Goal: Task Accomplishment & Management: Complete application form

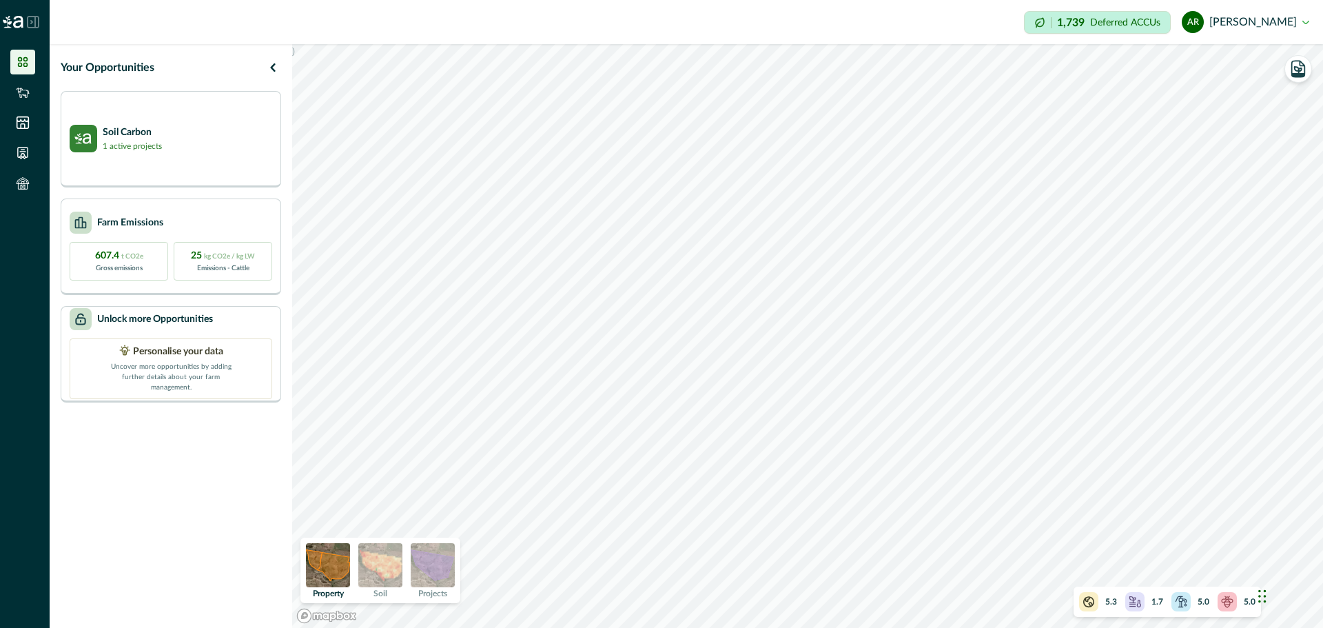
click at [384, 562] on img at bounding box center [380, 565] width 44 height 44
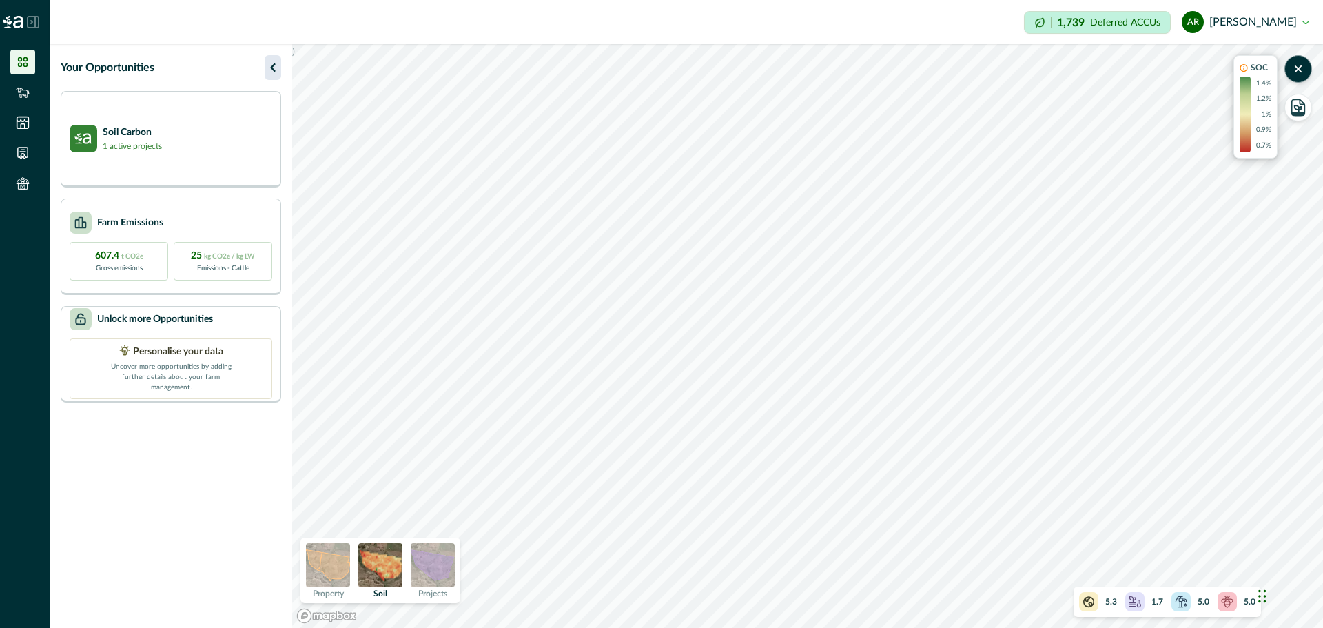
click at [274, 70] on icon "button" at bounding box center [272, 67] width 5 height 8
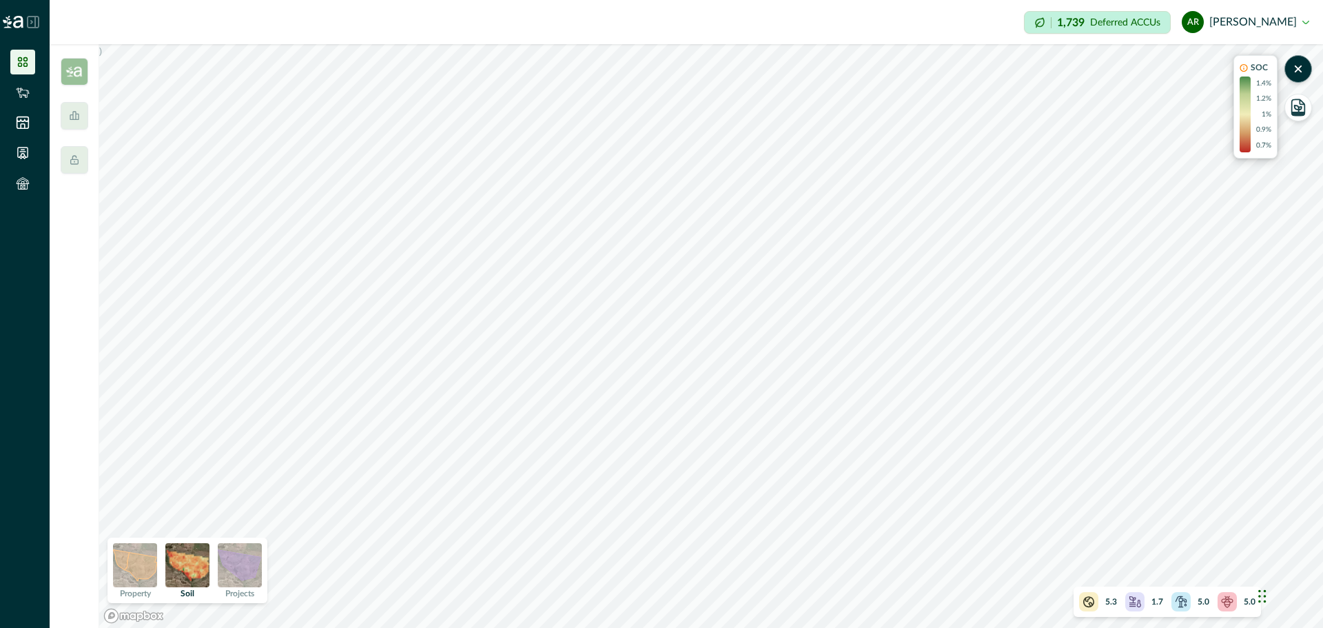
click at [1089, 602] on icon at bounding box center [1089, 602] width 14 height 14
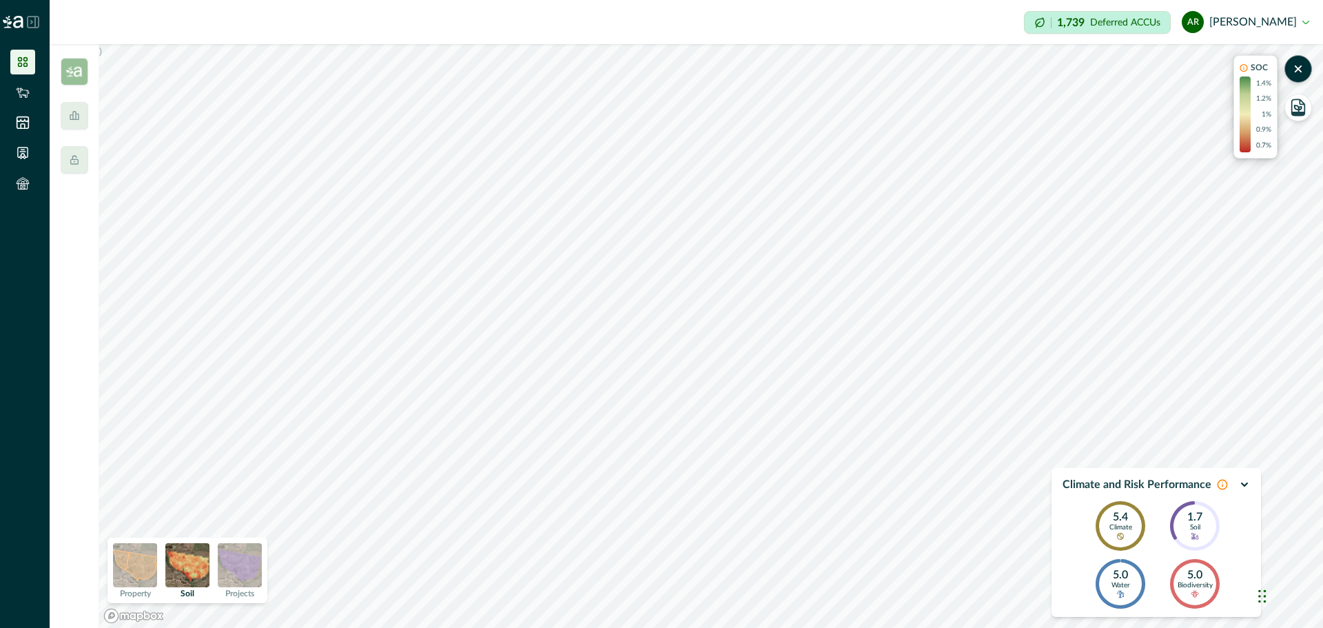
click at [1220, 484] on icon at bounding box center [1222, 484] width 11 height 11
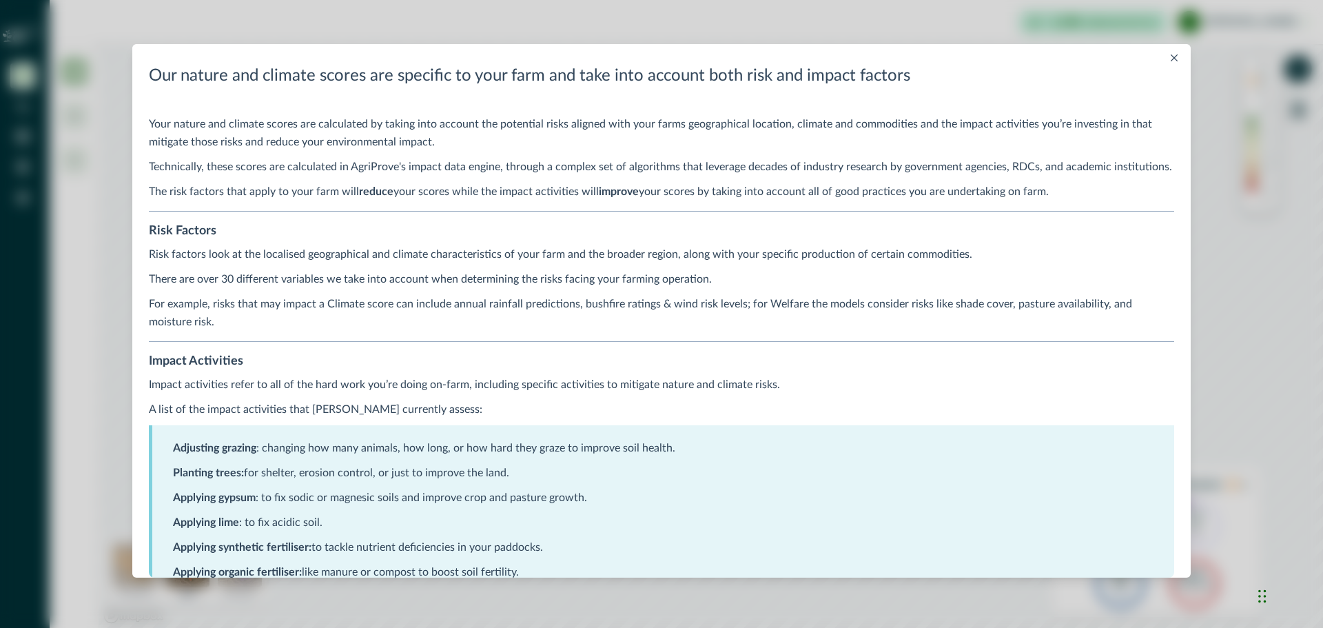
scroll to position [69, 0]
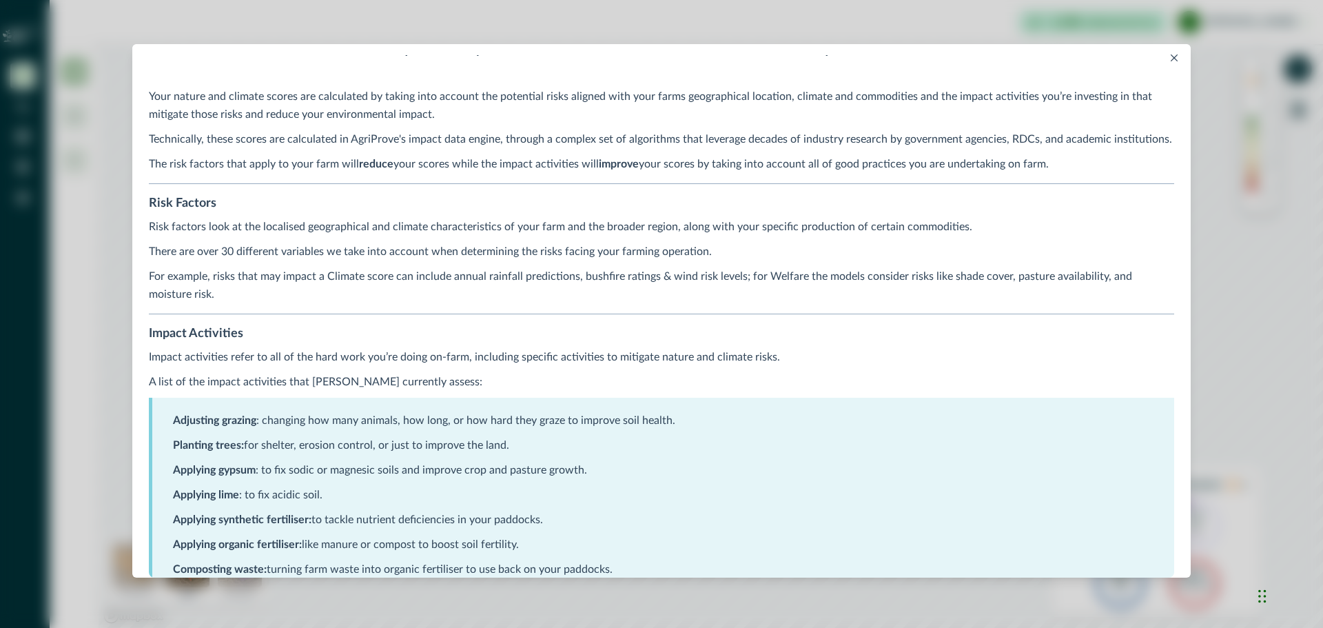
click at [1179, 62] on button "Close" at bounding box center [1174, 58] width 17 height 17
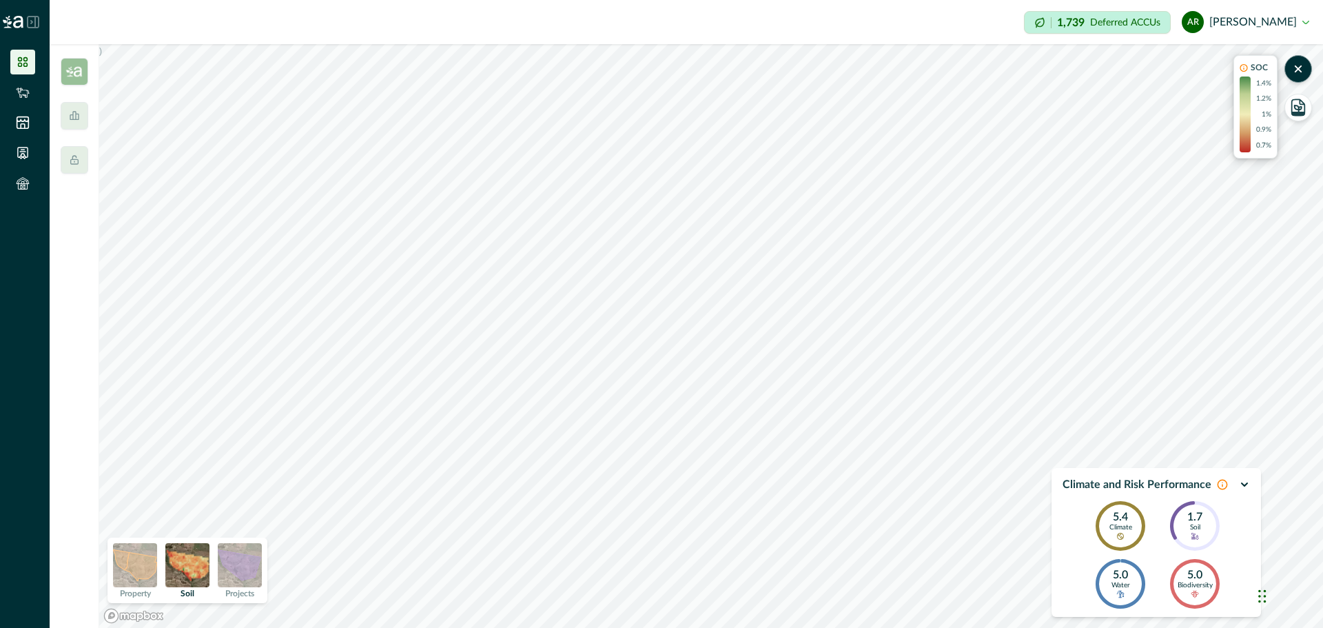
click at [1120, 533] on icon at bounding box center [1120, 536] width 7 height 7
click at [1248, 484] on icon "button" at bounding box center [1244, 484] width 11 height 11
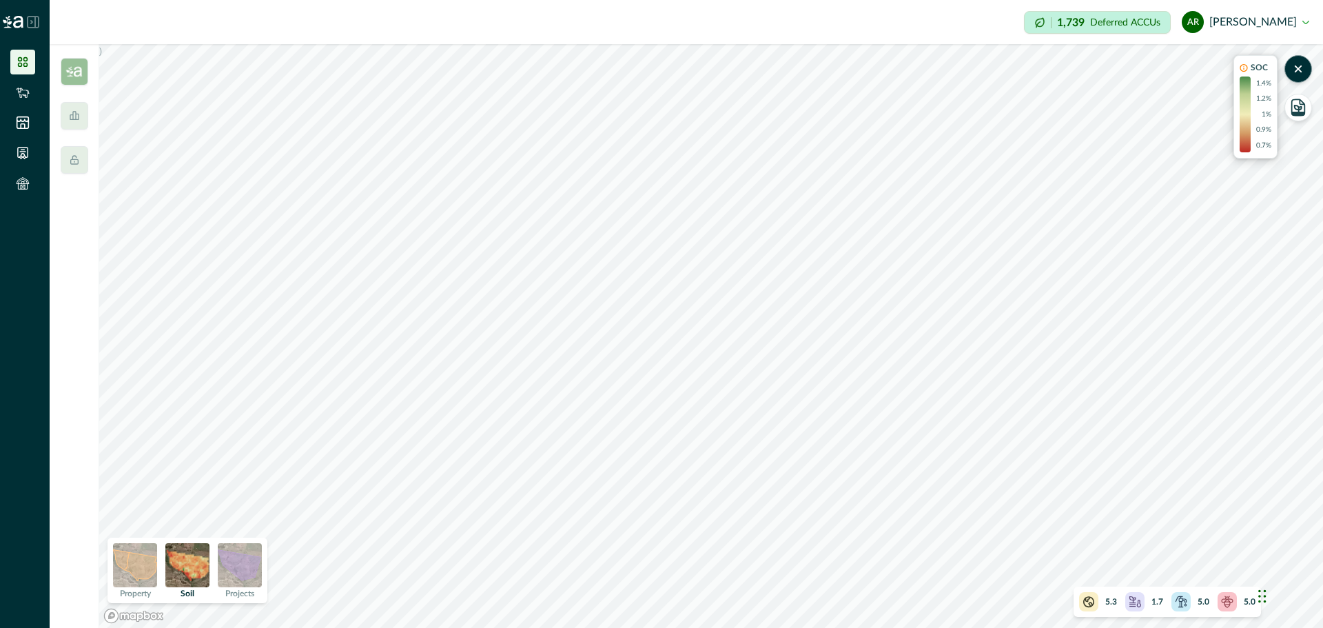
click at [1231, 599] on icon at bounding box center [1227, 600] width 11 height 8
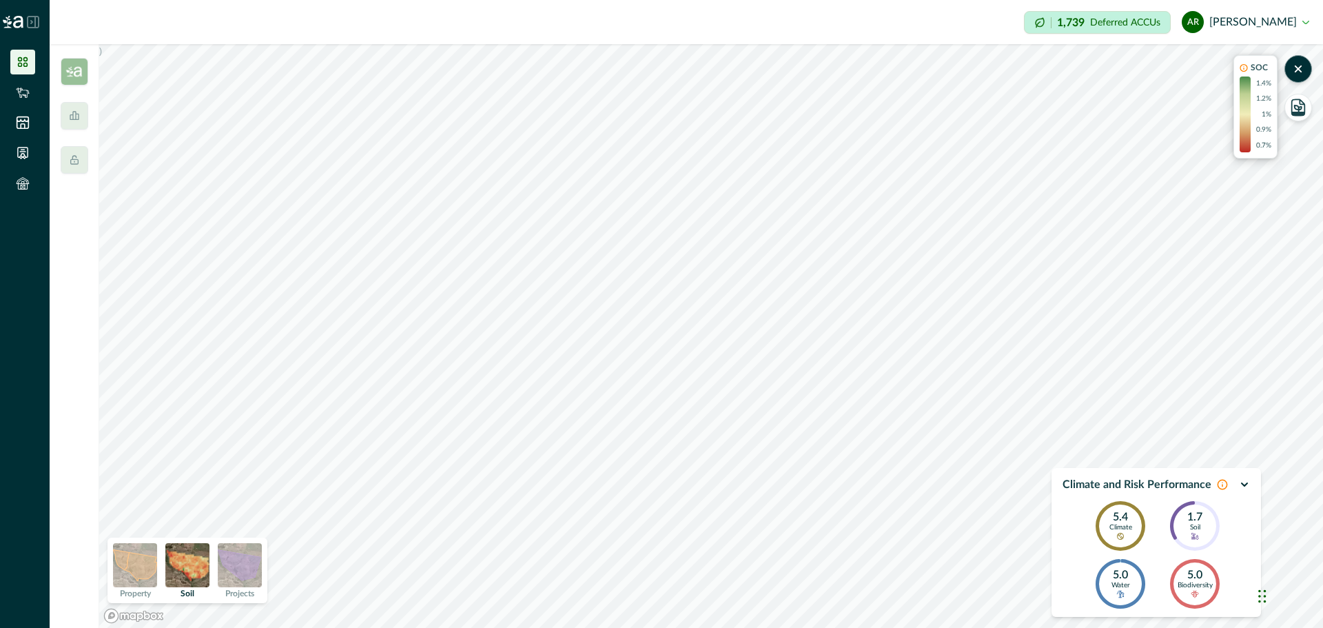
click at [1201, 584] on p "Biodiversity" at bounding box center [1195, 586] width 35 height 8
click at [1220, 489] on icon at bounding box center [1222, 484] width 9 height 9
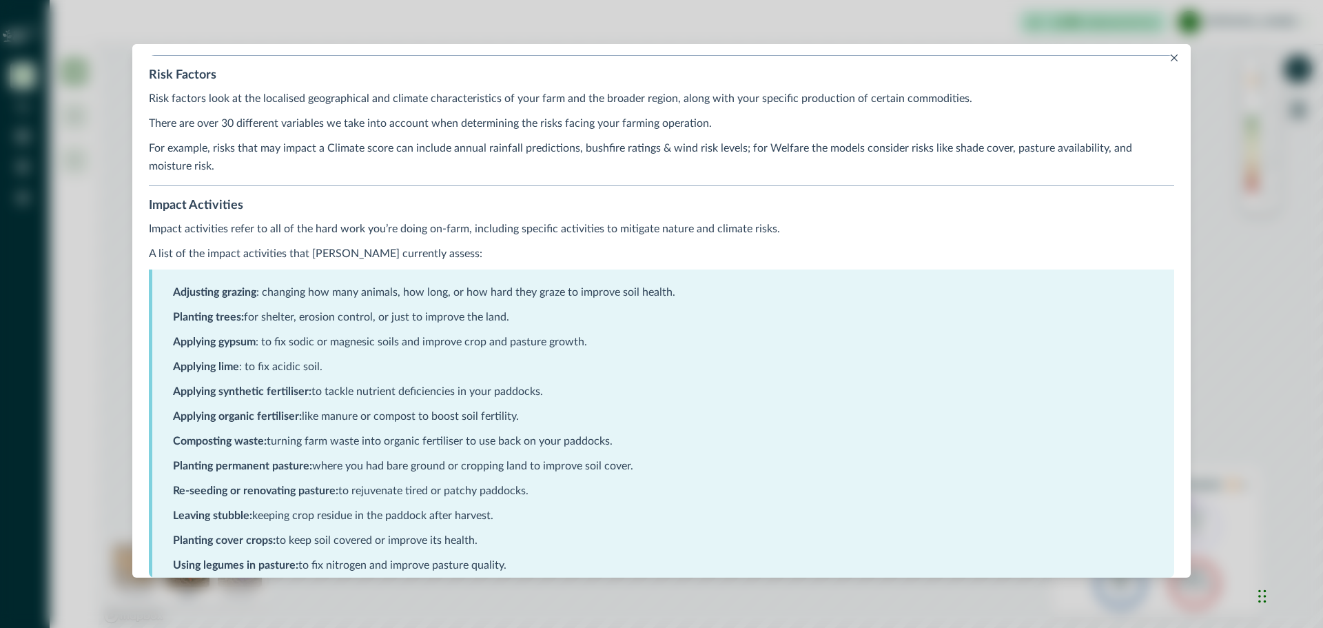
scroll to position [207, 0]
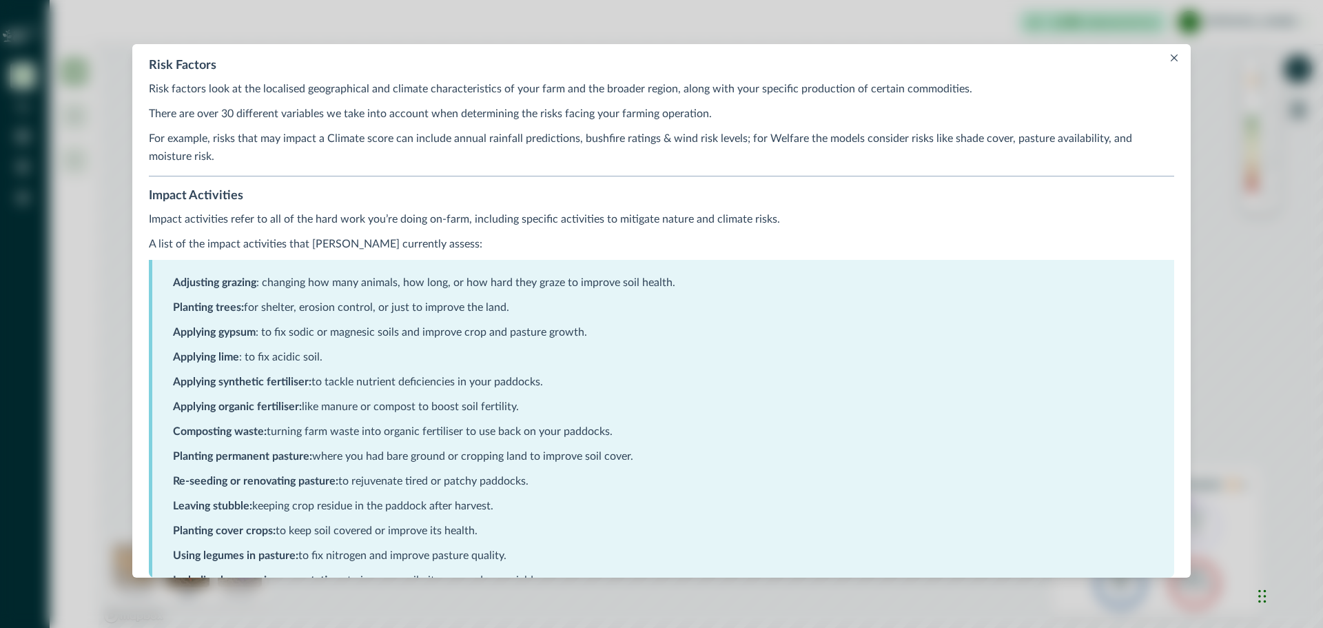
click at [1179, 54] on button "Close" at bounding box center [1174, 58] width 17 height 17
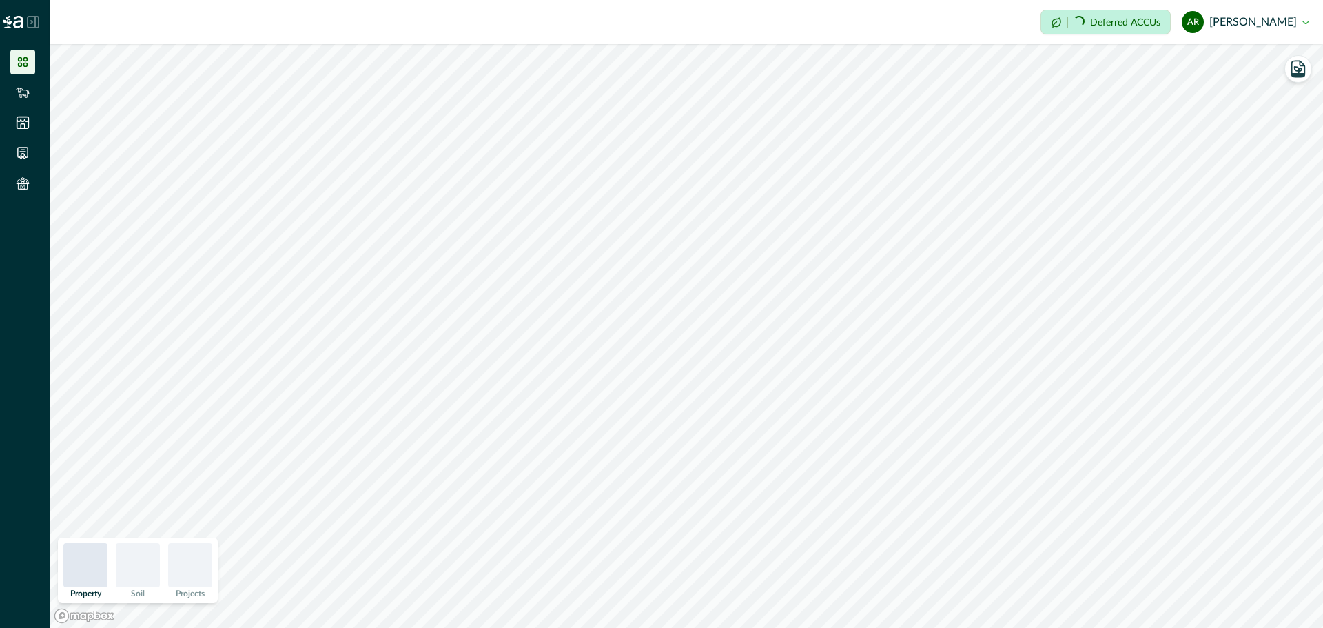
click at [23, 64] on icon at bounding box center [23, 62] width 10 height 10
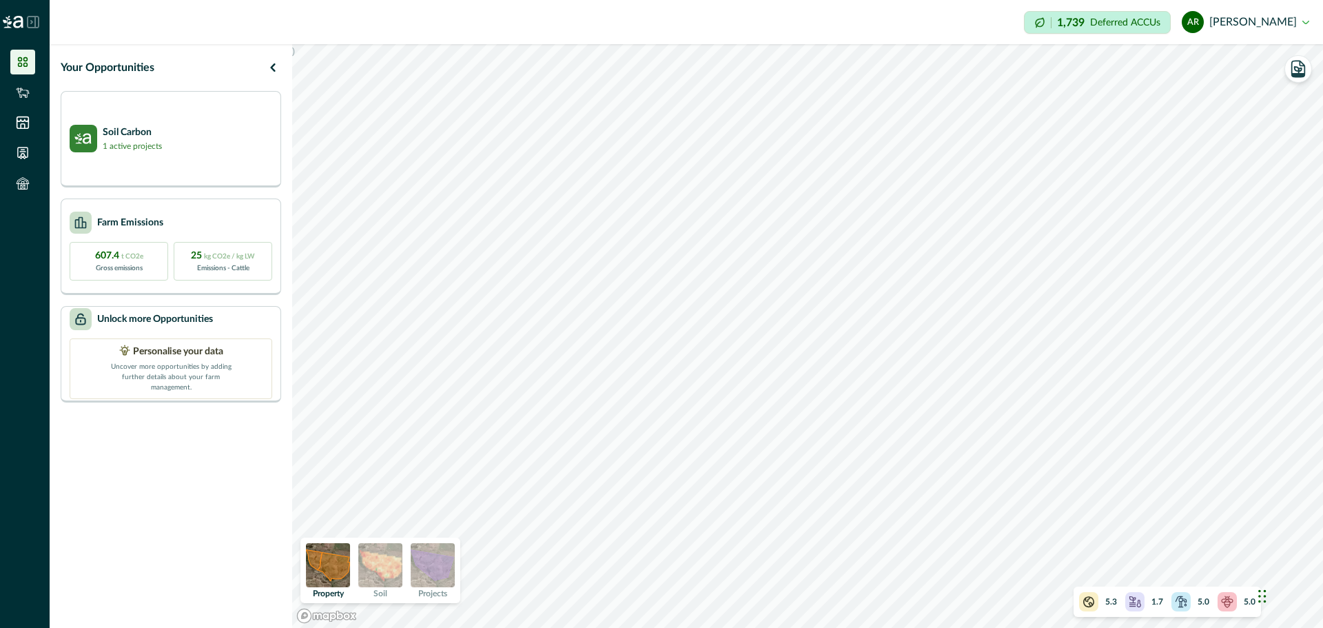
click at [32, 28] on div at bounding box center [25, 22] width 50 height 44
click at [32, 19] on icon at bounding box center [33, 22] width 12 height 12
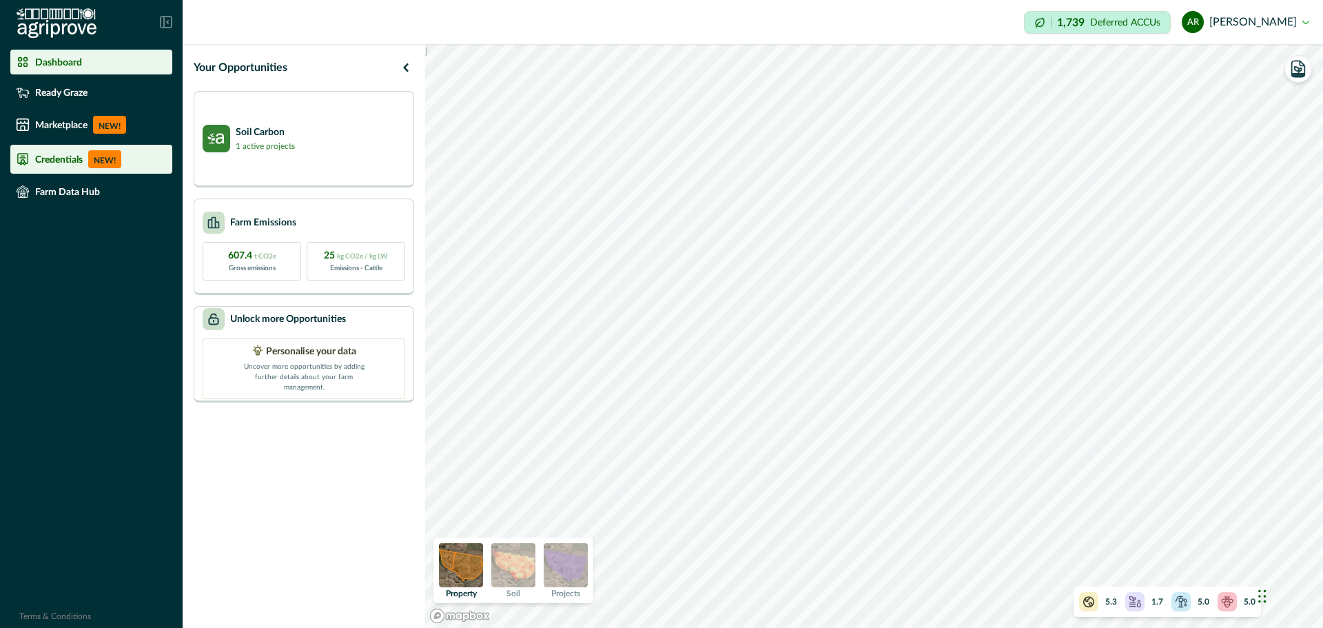
click at [38, 163] on p "Credentials" at bounding box center [59, 159] width 48 height 11
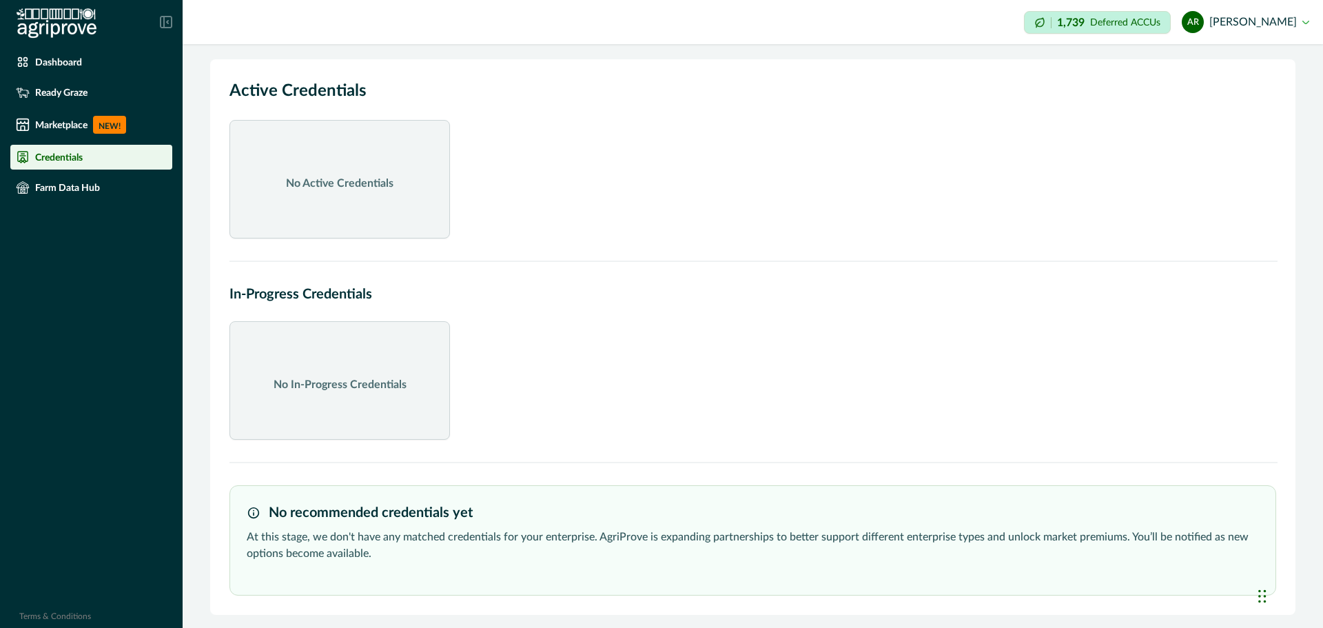
scroll to position [5, 0]
click at [1261, 595] on div "Chat Widget" at bounding box center [1288, 595] width 69 height 66
drag, startPoint x: 1261, startPoint y: 595, endPoint x: 1282, endPoint y: 609, distance: 25.4
click at [1282, 609] on div "Chat Widget" at bounding box center [1288, 595] width 69 height 66
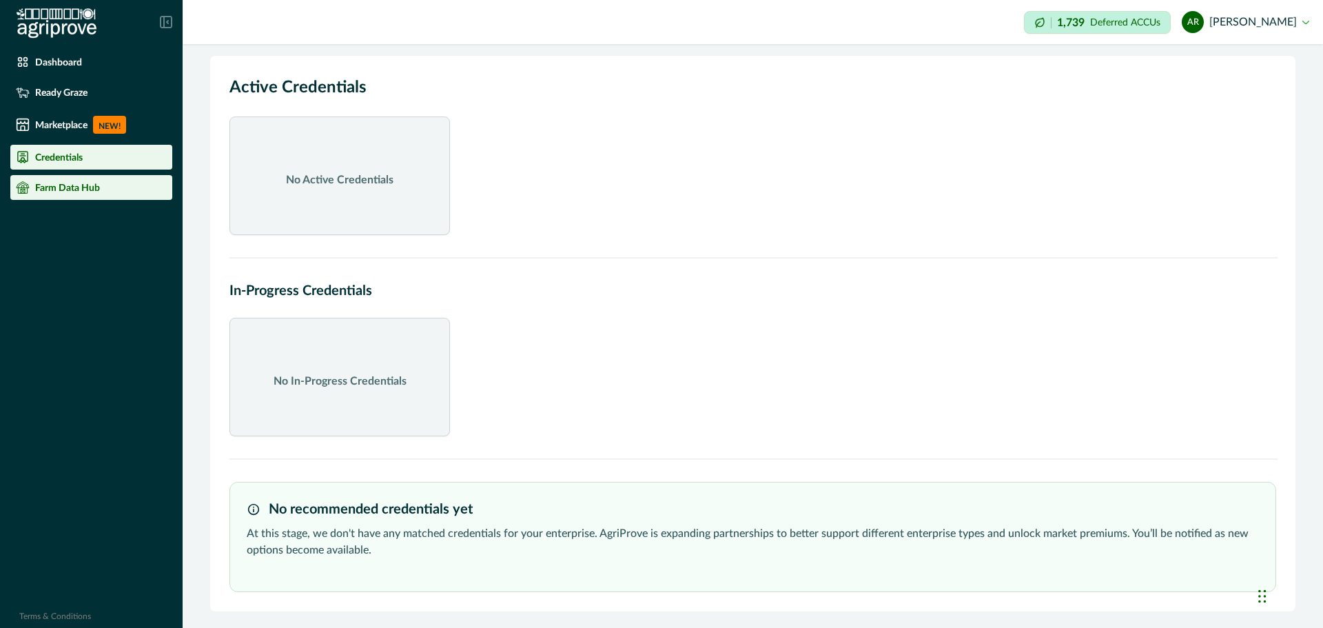
click at [80, 196] on li "Farm Data Hub" at bounding box center [91, 187] width 162 height 25
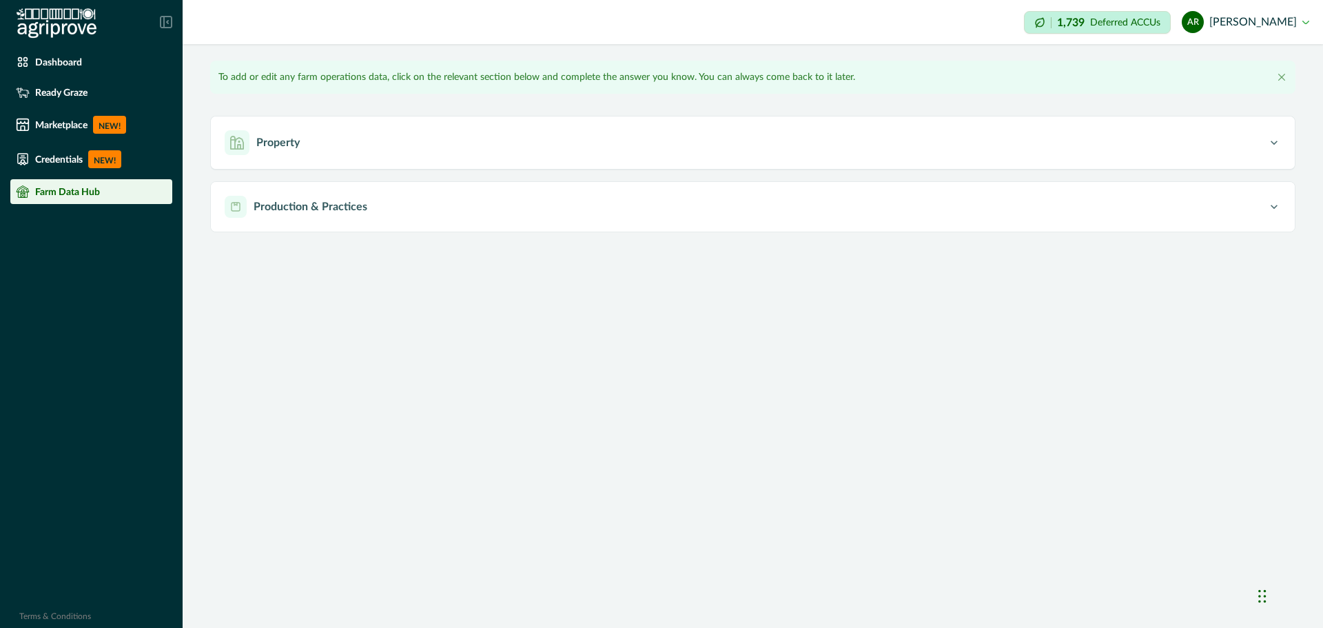
type input "*******"
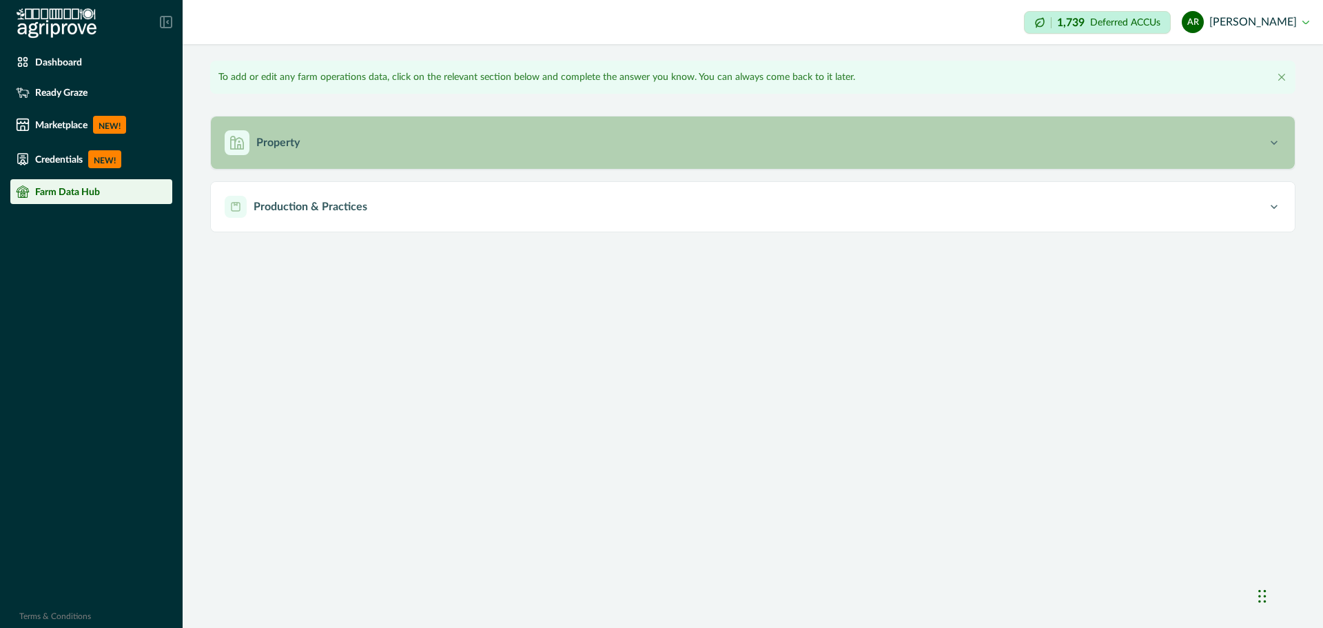
click at [357, 152] on div "Property" at bounding box center [746, 142] width 1043 height 25
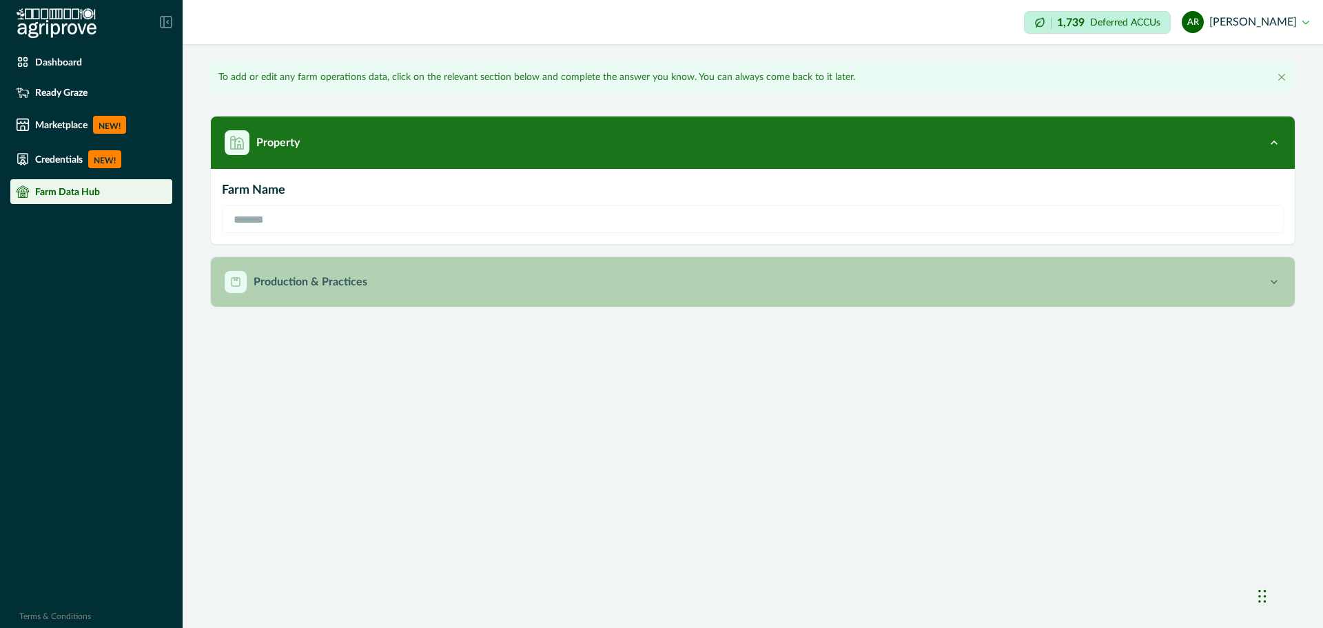
click at [338, 291] on div "Production & Practices" at bounding box center [746, 282] width 1043 height 22
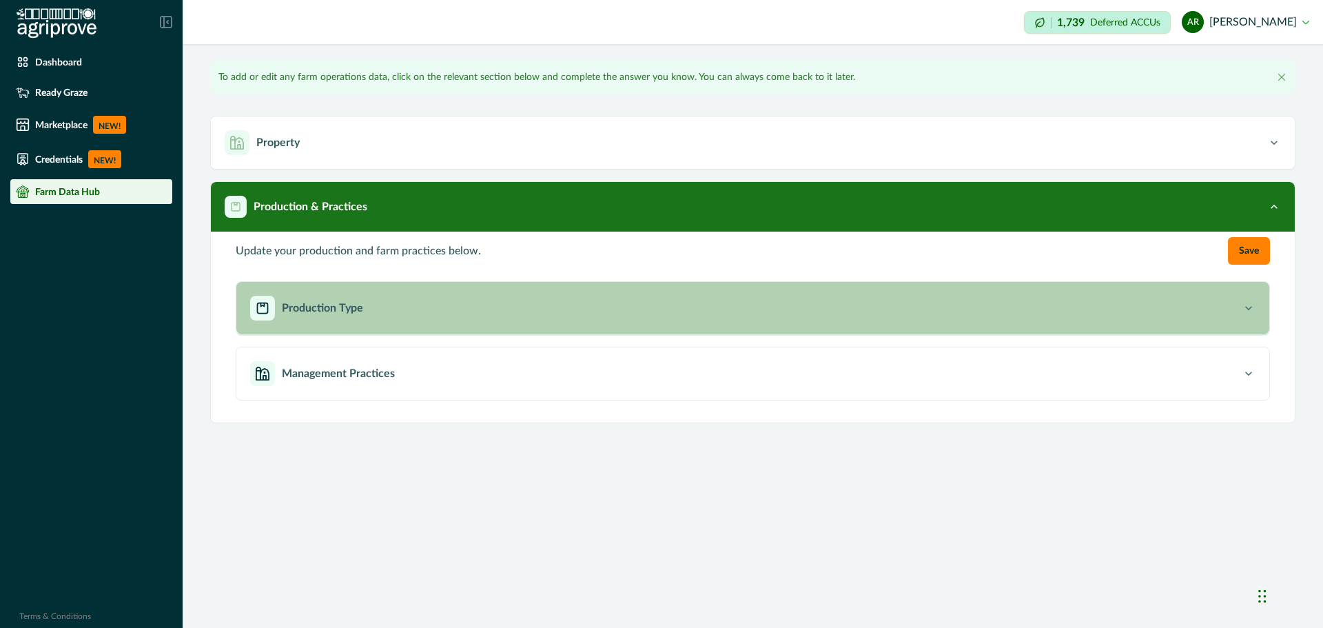
click at [400, 329] on button "Production Type" at bounding box center [752, 308] width 1033 height 52
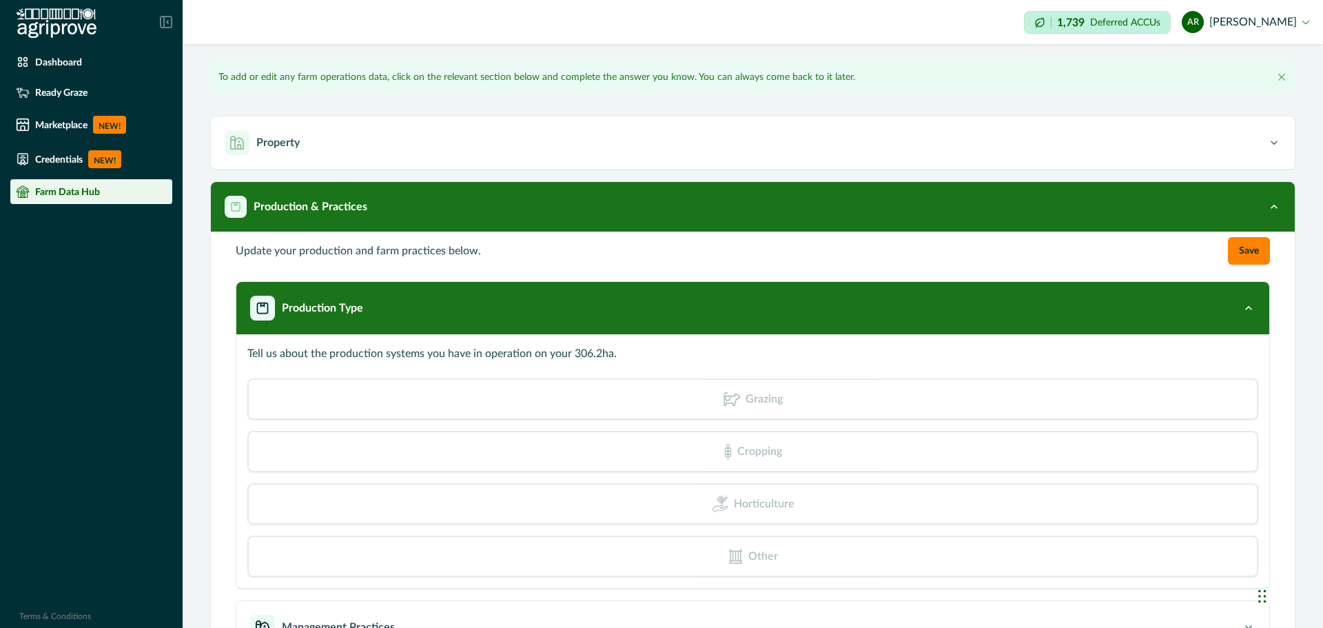
scroll to position [60, 0]
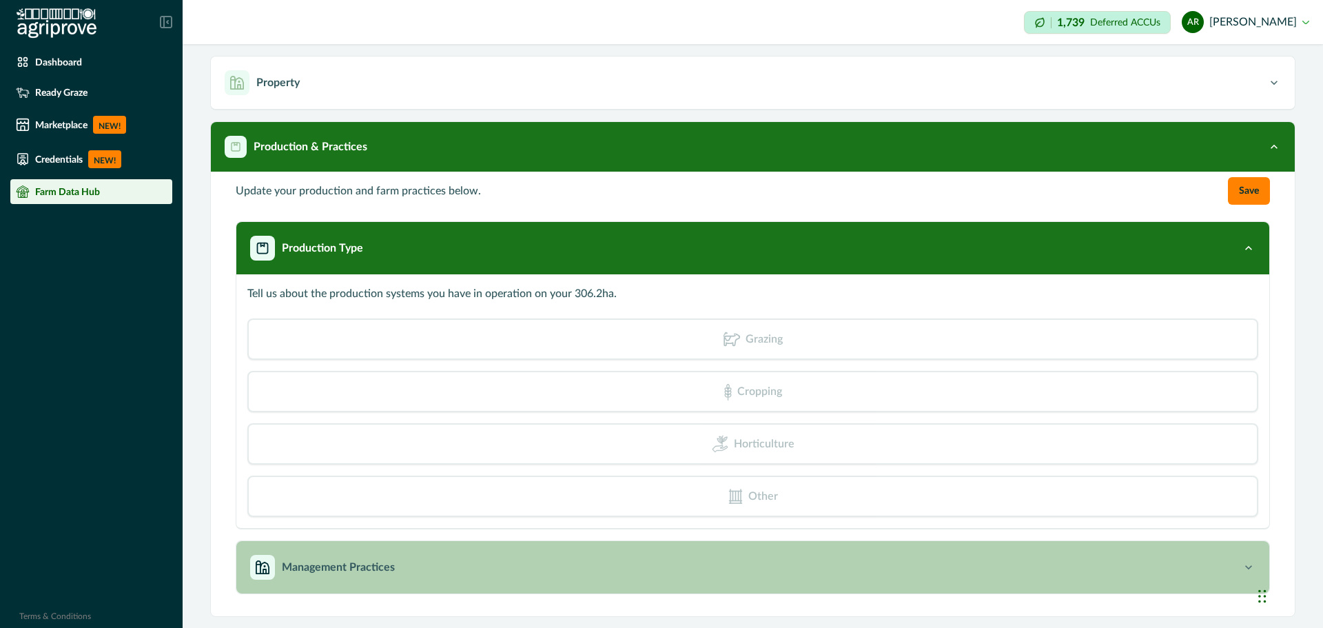
click at [322, 571] on p "Management Practices" at bounding box center [338, 567] width 113 height 17
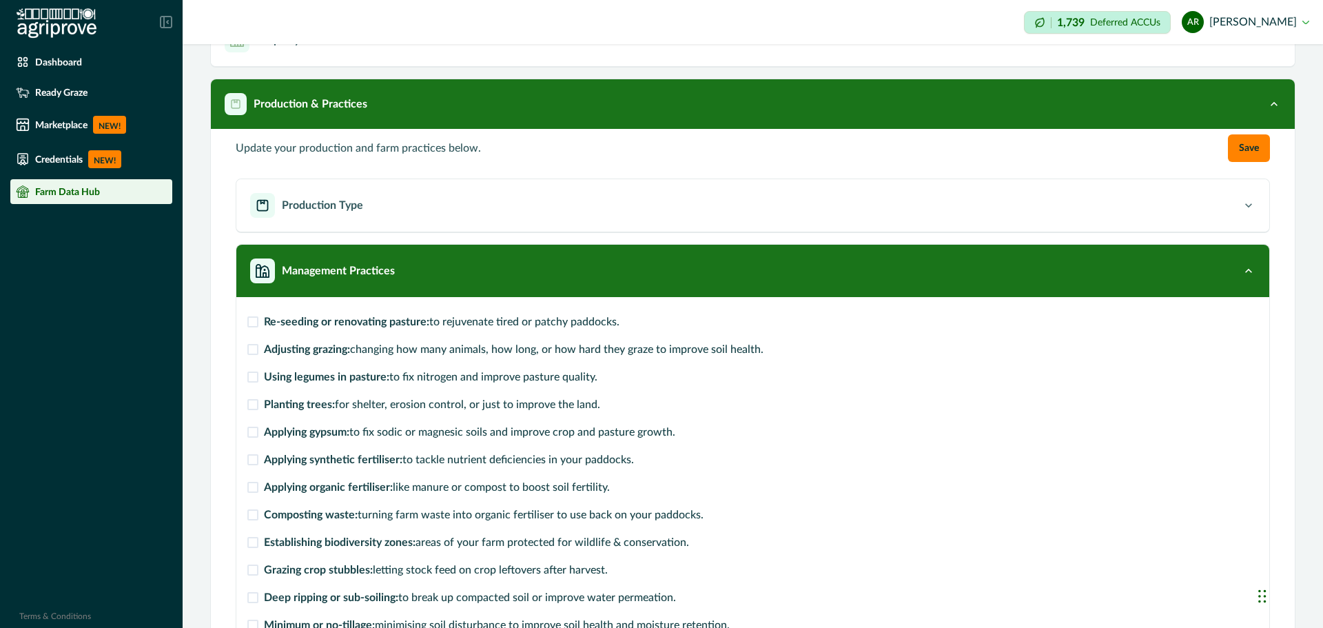
scroll to position [207, 0]
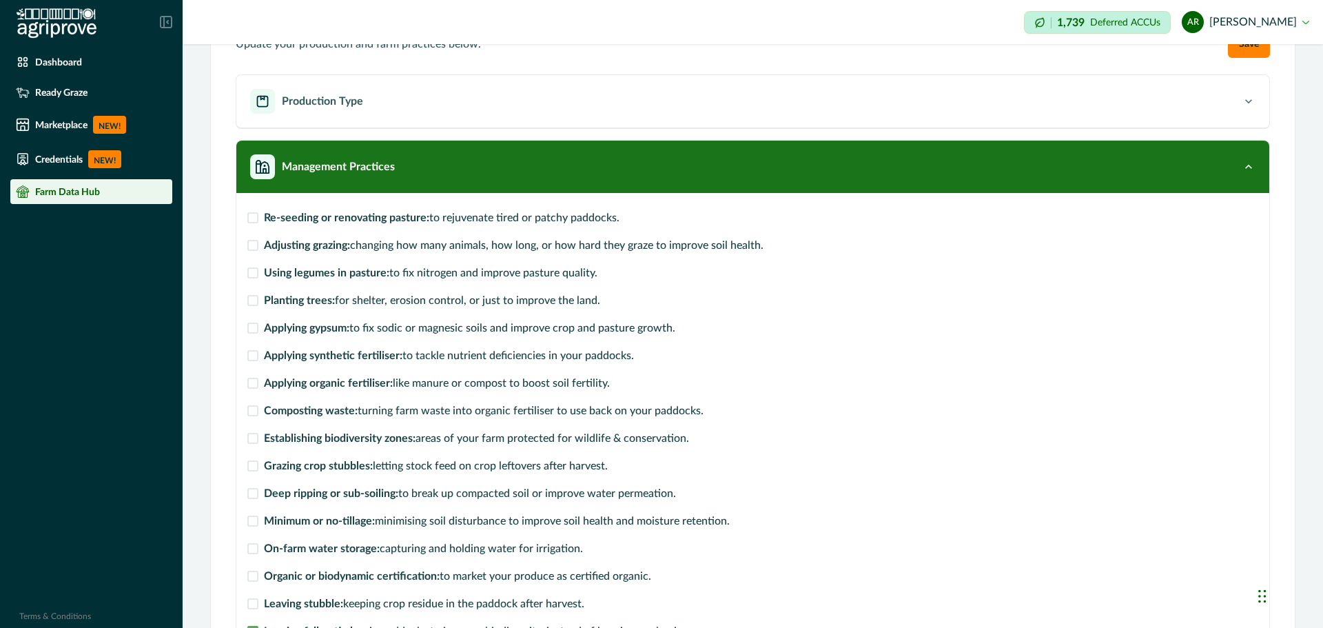
click at [252, 213] on span at bounding box center [252, 217] width 11 height 11
click at [247, 238] on label "Adjusting grazing: changing how many animals, how long, or how hard they graze …" at bounding box center [505, 245] width 516 height 17
click at [255, 271] on span at bounding box center [252, 272] width 11 height 11
click at [258, 436] on span at bounding box center [252, 438] width 11 height 11
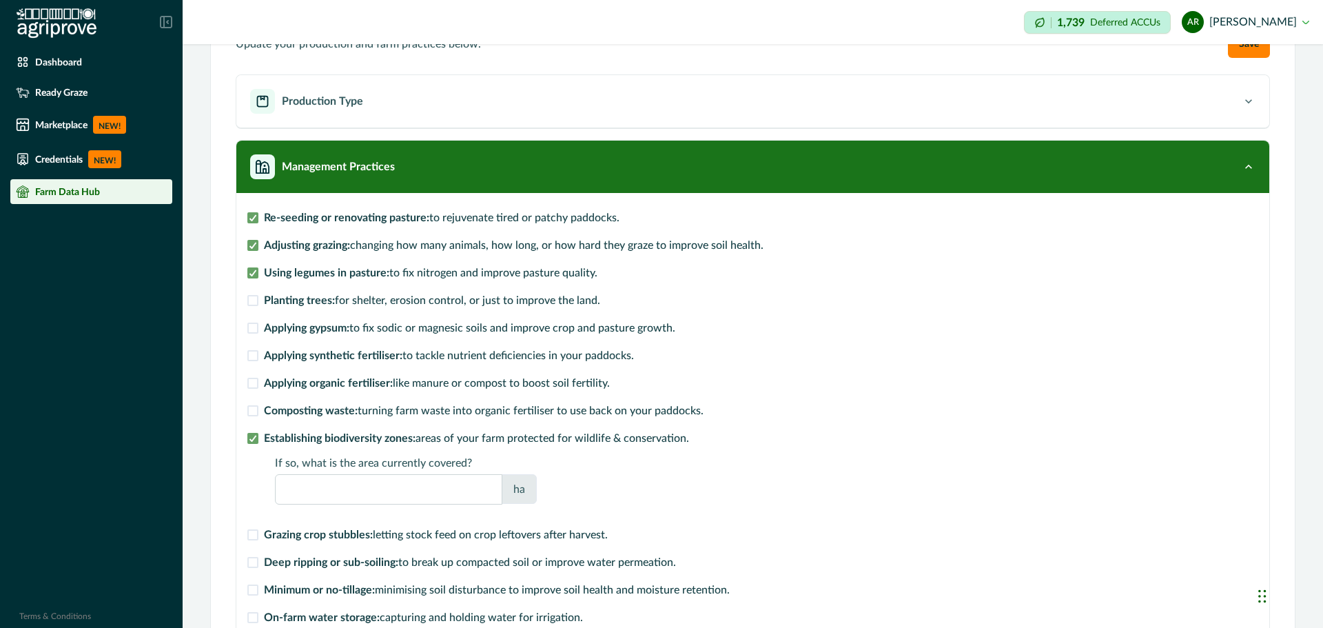
drag, startPoint x: 296, startPoint y: 486, endPoint x: 250, endPoint y: 489, distance: 45.6
click at [250, 489] on div "Establishing biodiversity zones: areas of your farm protected for wildlife & co…" at bounding box center [519, 469] width 545 height 91
type input "*"
click at [1228, 30] on button "Save" at bounding box center [1249, 44] width 42 height 28
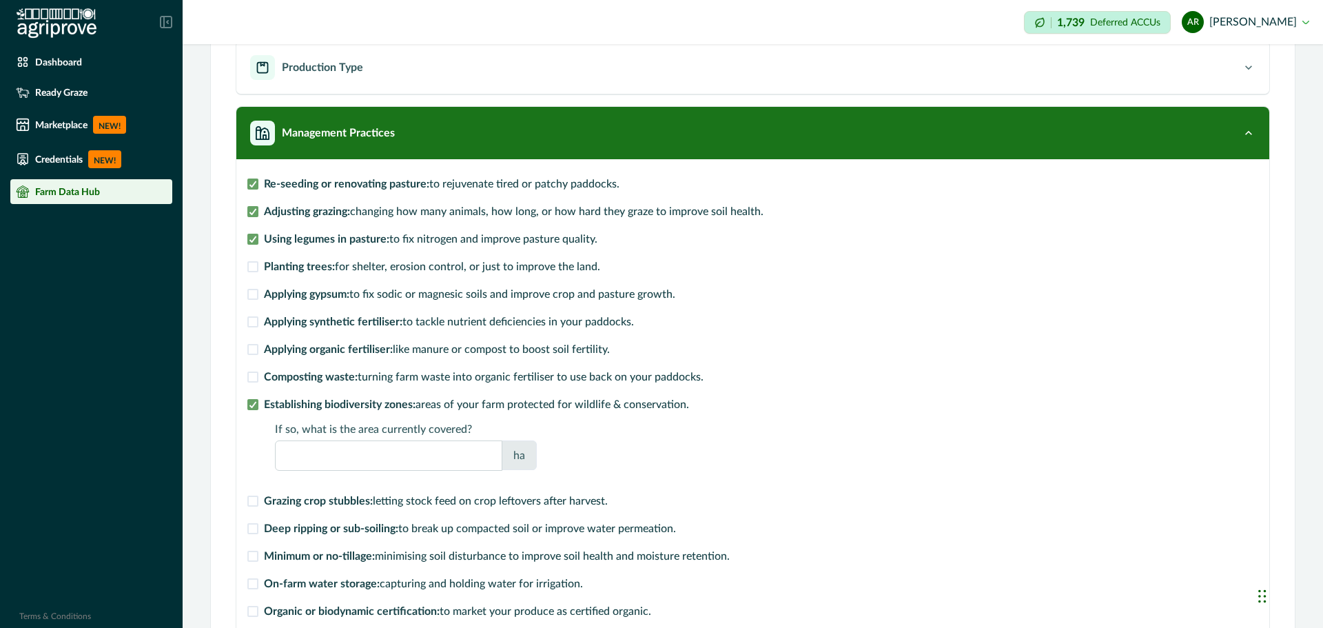
scroll to position [276, 0]
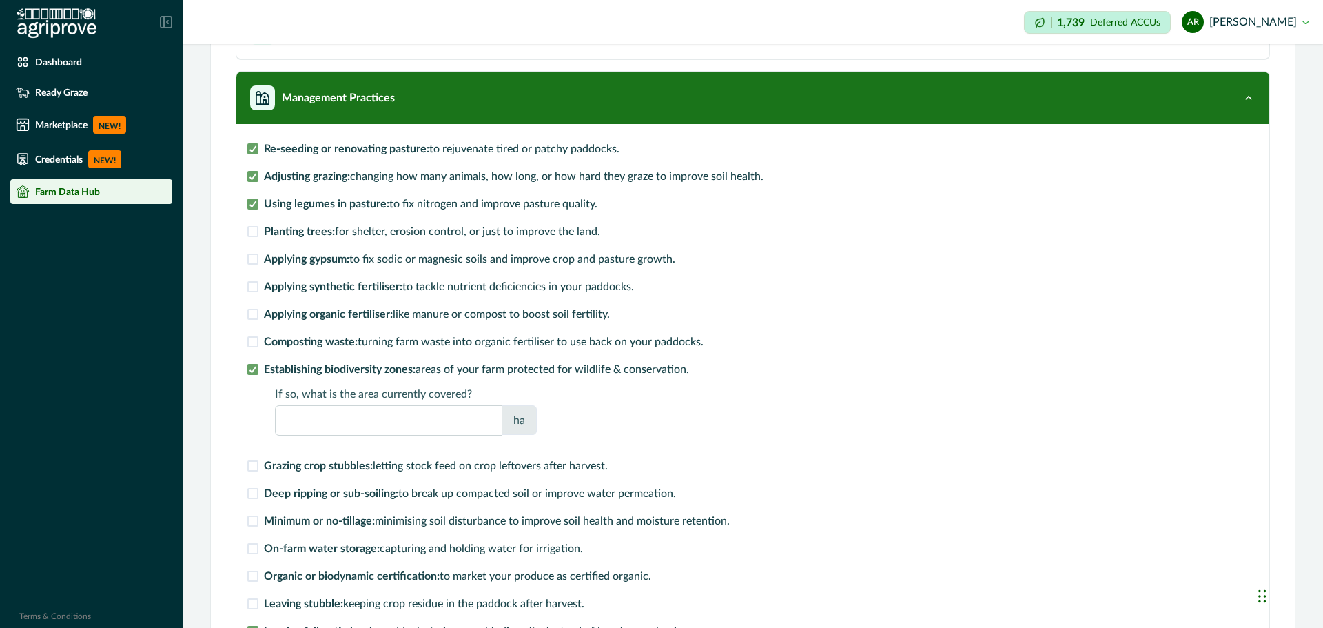
click at [252, 487] on label "Deep ripping or sub-soiling: to break up compacted soil or improve water permea…" at bounding box center [461, 493] width 429 height 17
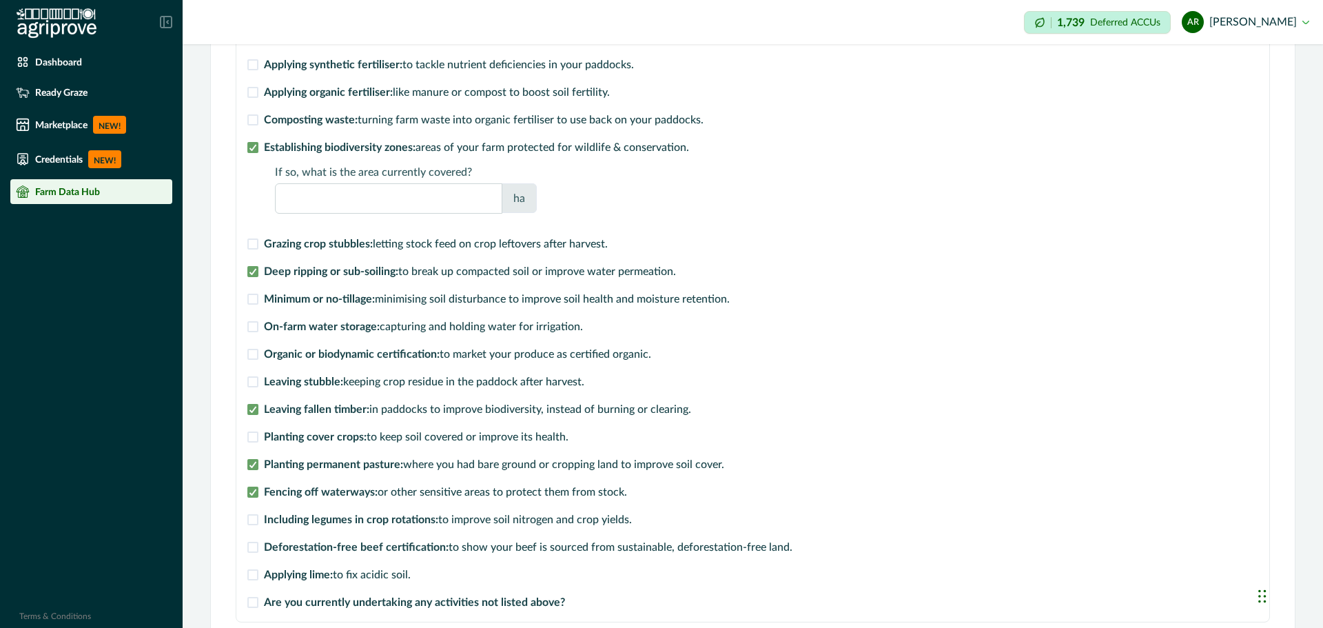
scroll to position [526, 0]
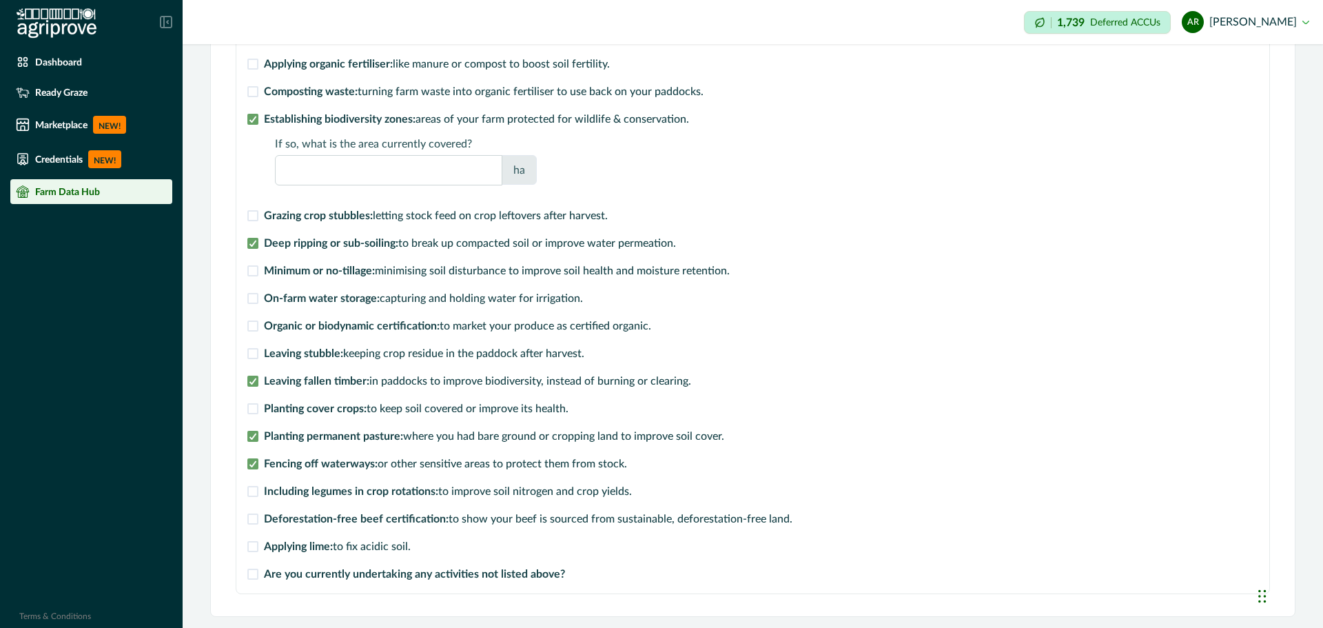
click at [253, 547] on span at bounding box center [252, 546] width 11 height 11
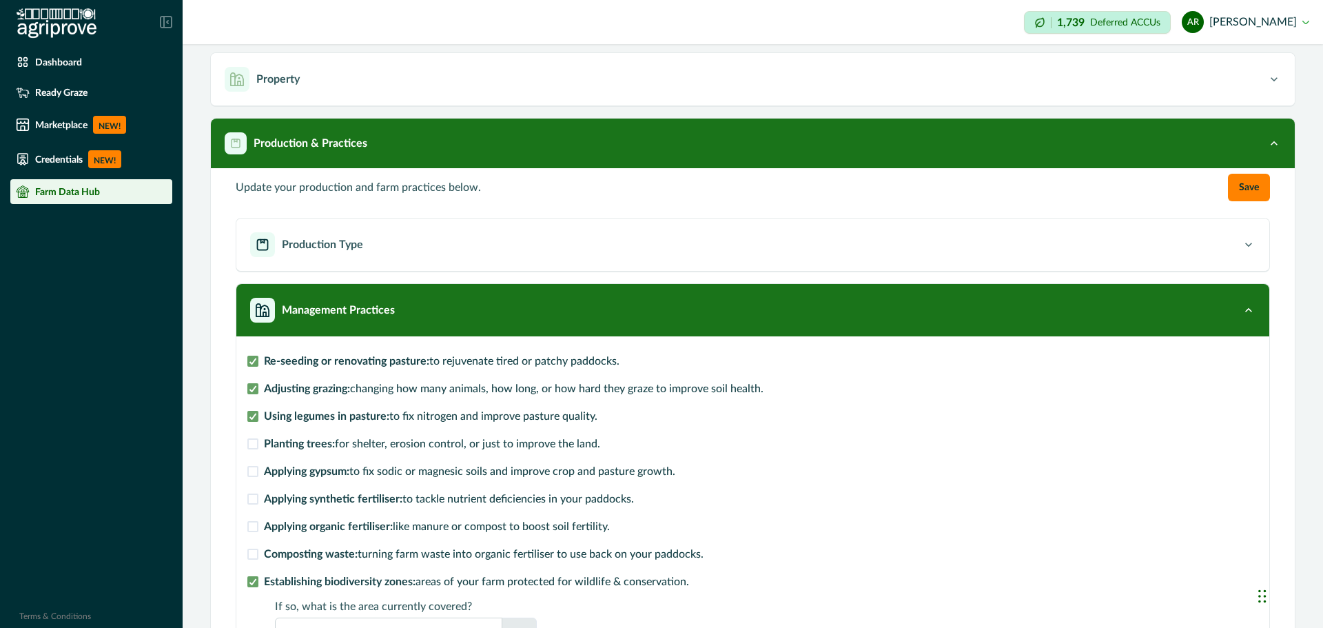
scroll to position [43, 0]
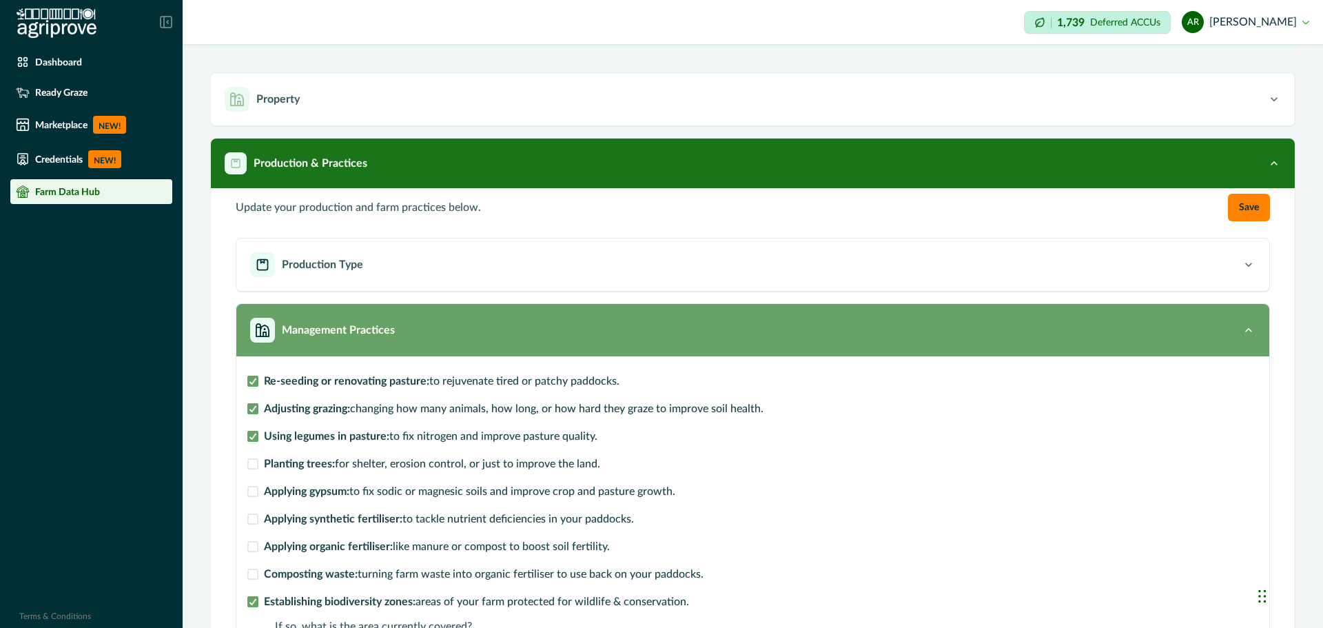
click at [527, 333] on div "Management Practices" at bounding box center [746, 330] width 992 height 25
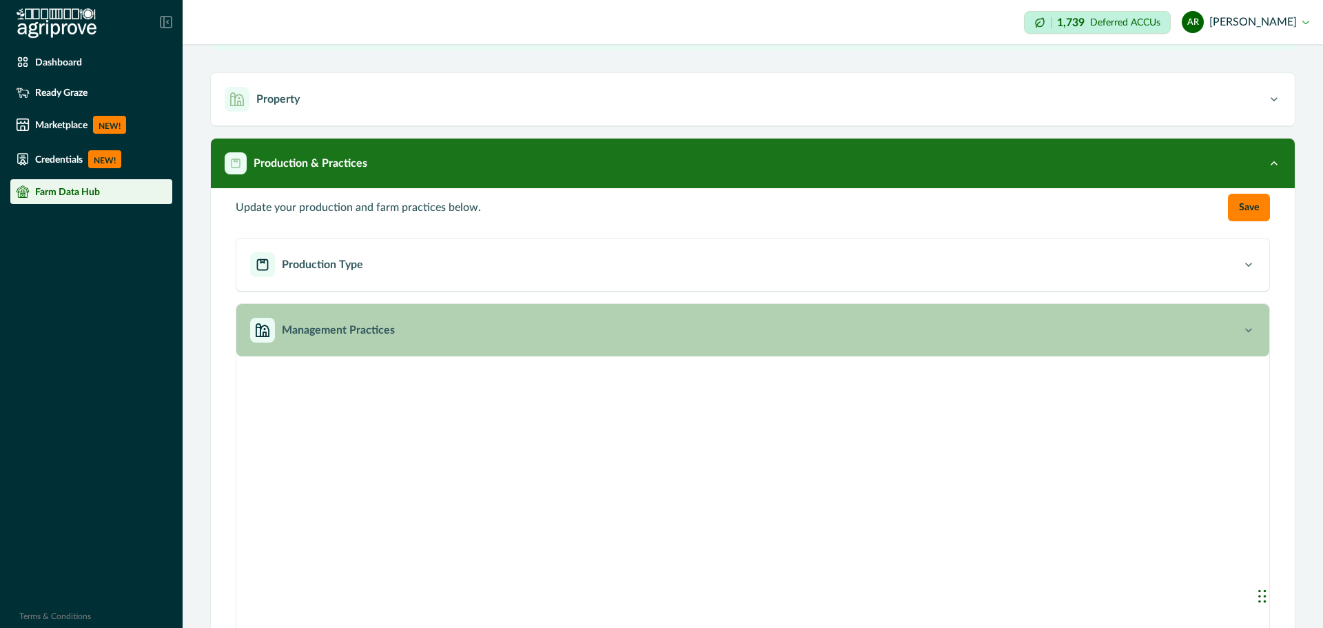
scroll to position [0, 0]
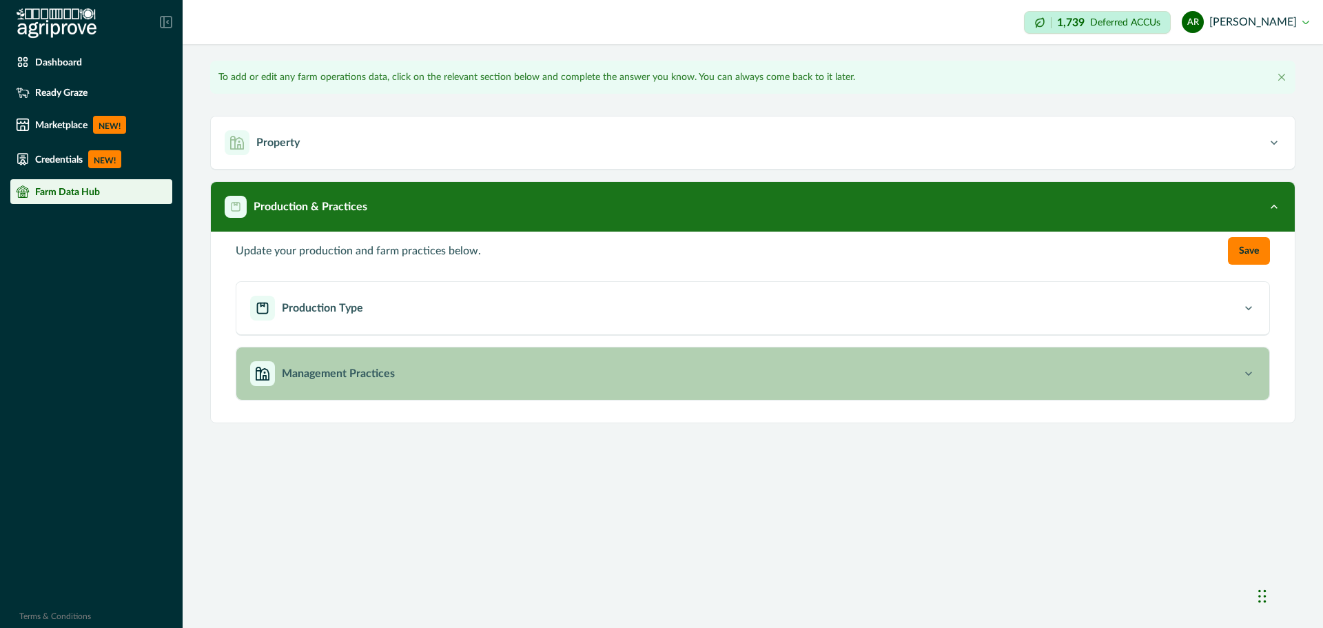
click at [396, 376] on div "Management Practices" at bounding box center [746, 373] width 992 height 25
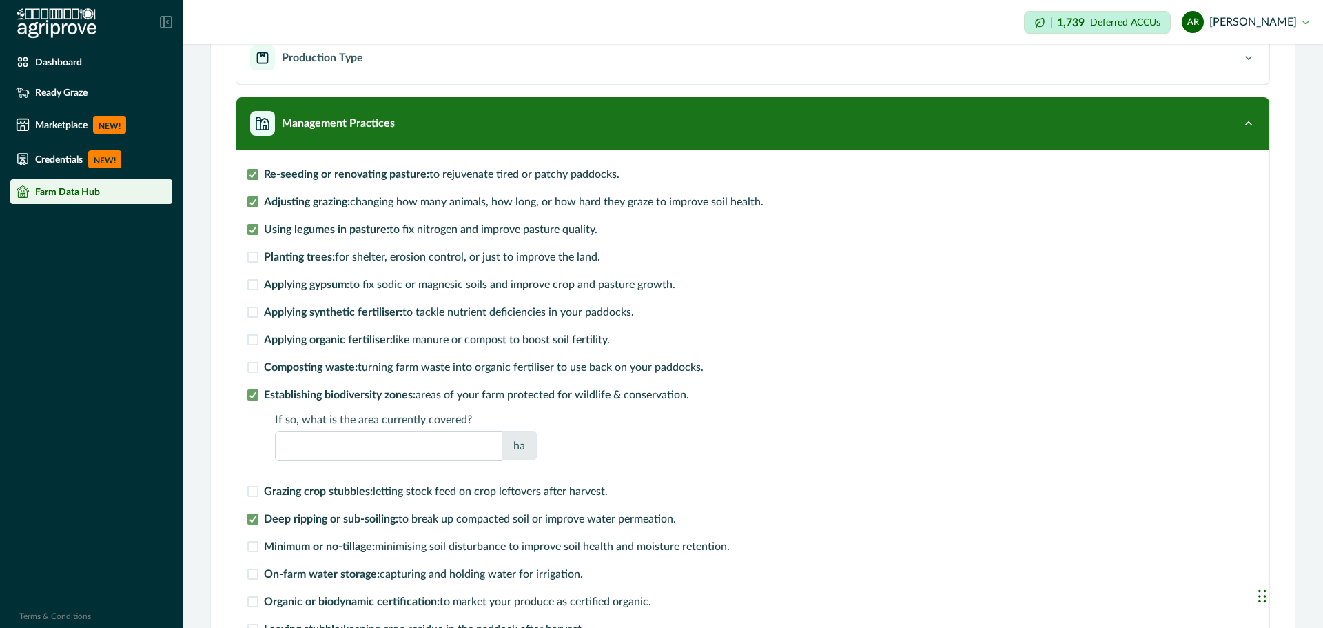
scroll to position [181, 0]
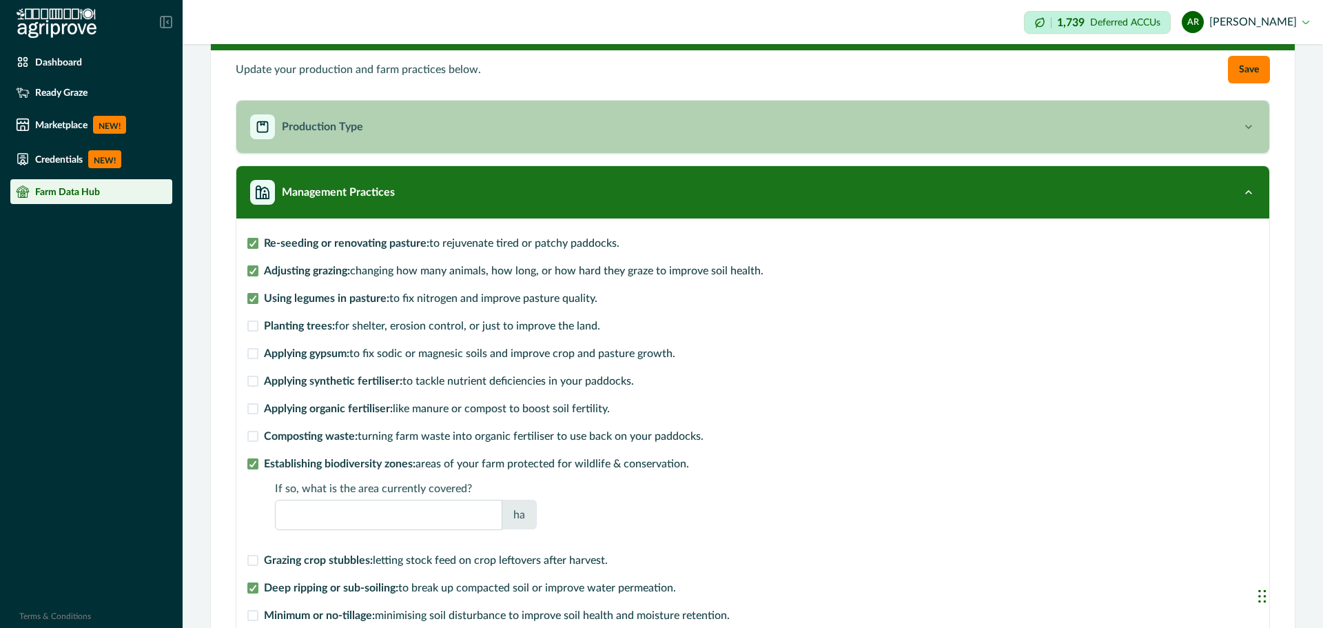
click at [325, 104] on button "Production Type" at bounding box center [752, 127] width 1033 height 52
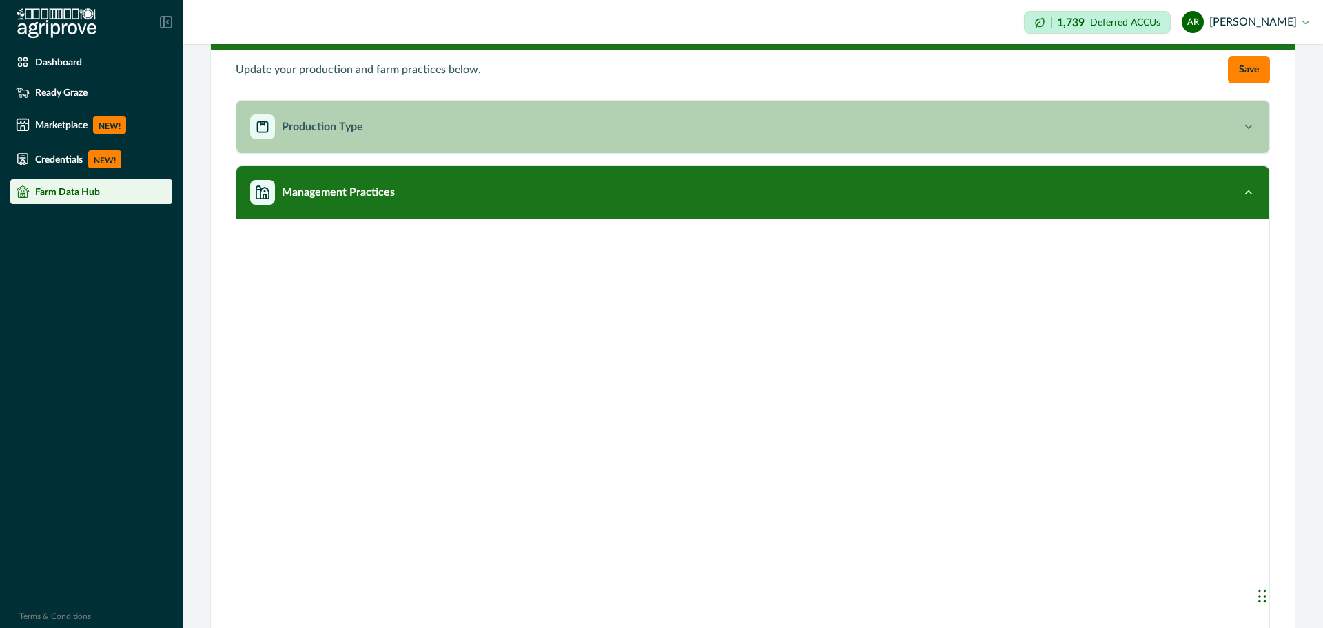
scroll to position [0, 0]
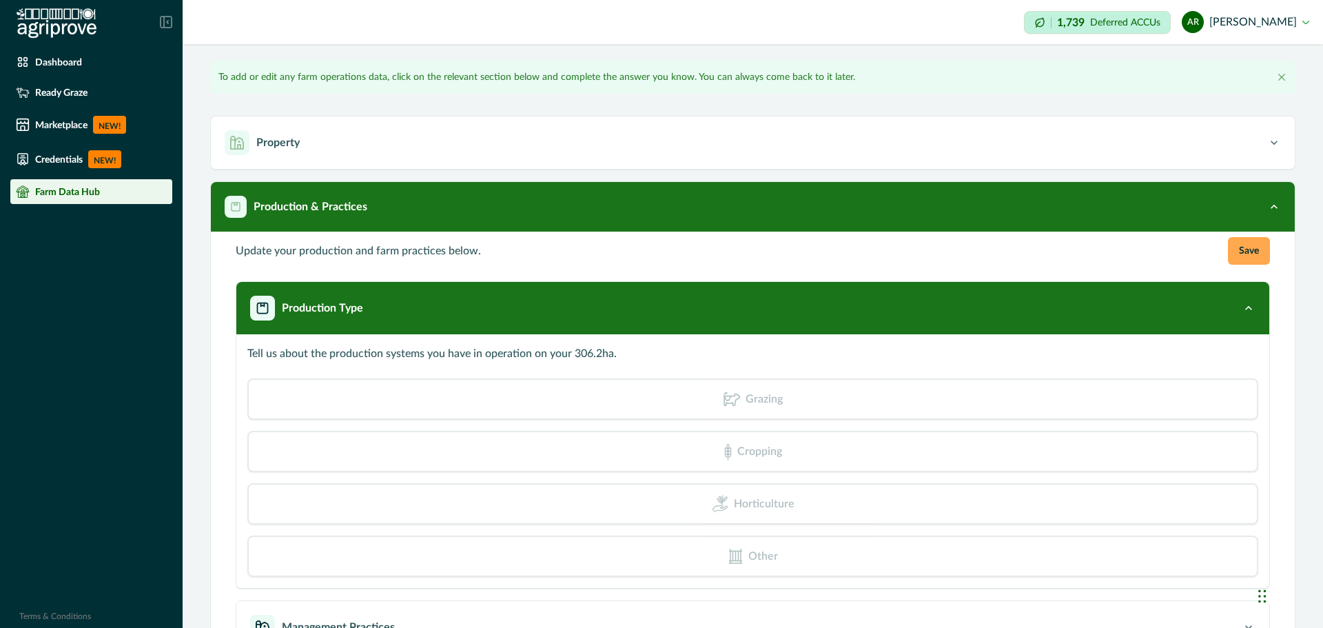
click at [1235, 257] on button "Save" at bounding box center [1249, 251] width 42 height 28
click at [1238, 247] on button "Save" at bounding box center [1249, 251] width 42 height 28
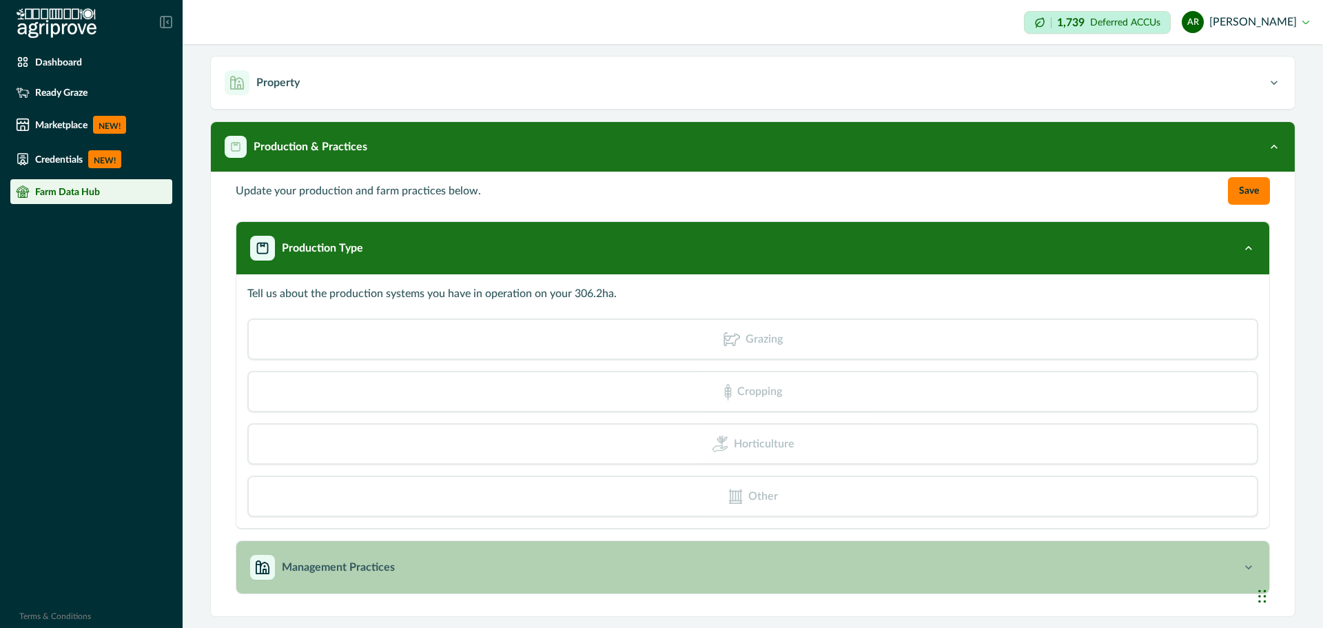
scroll to position [60, 0]
click at [396, 584] on button "Management Practices" at bounding box center [752, 567] width 1033 height 52
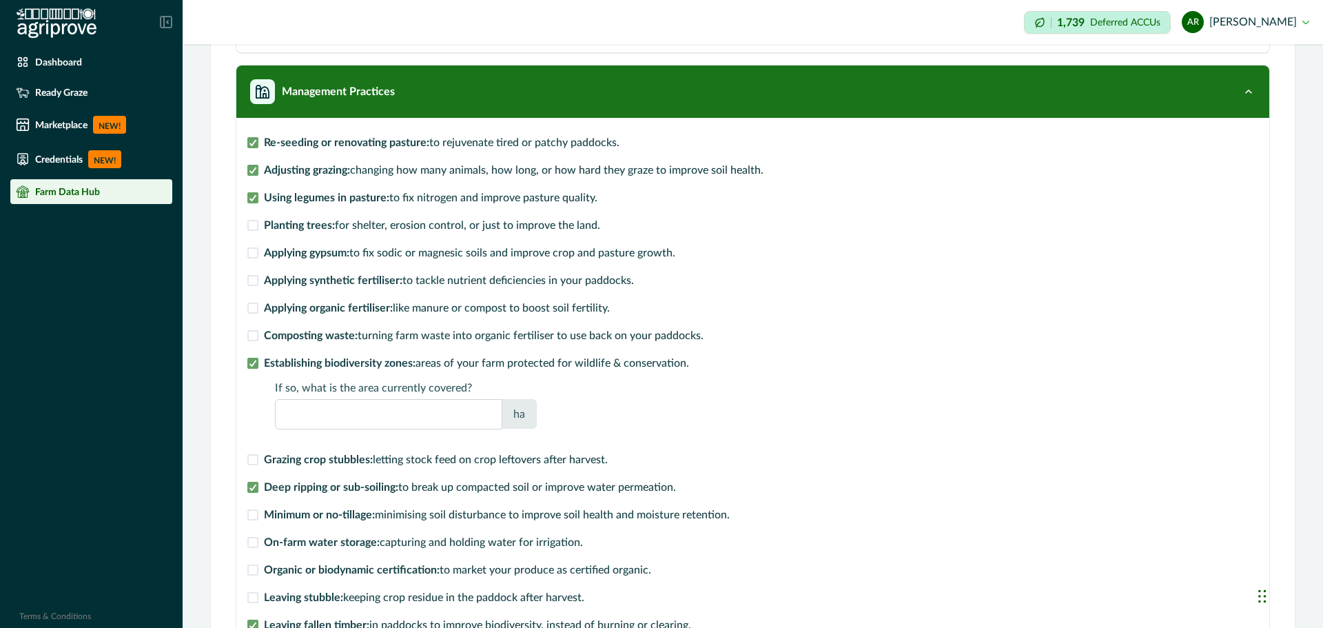
scroll to position [250, 0]
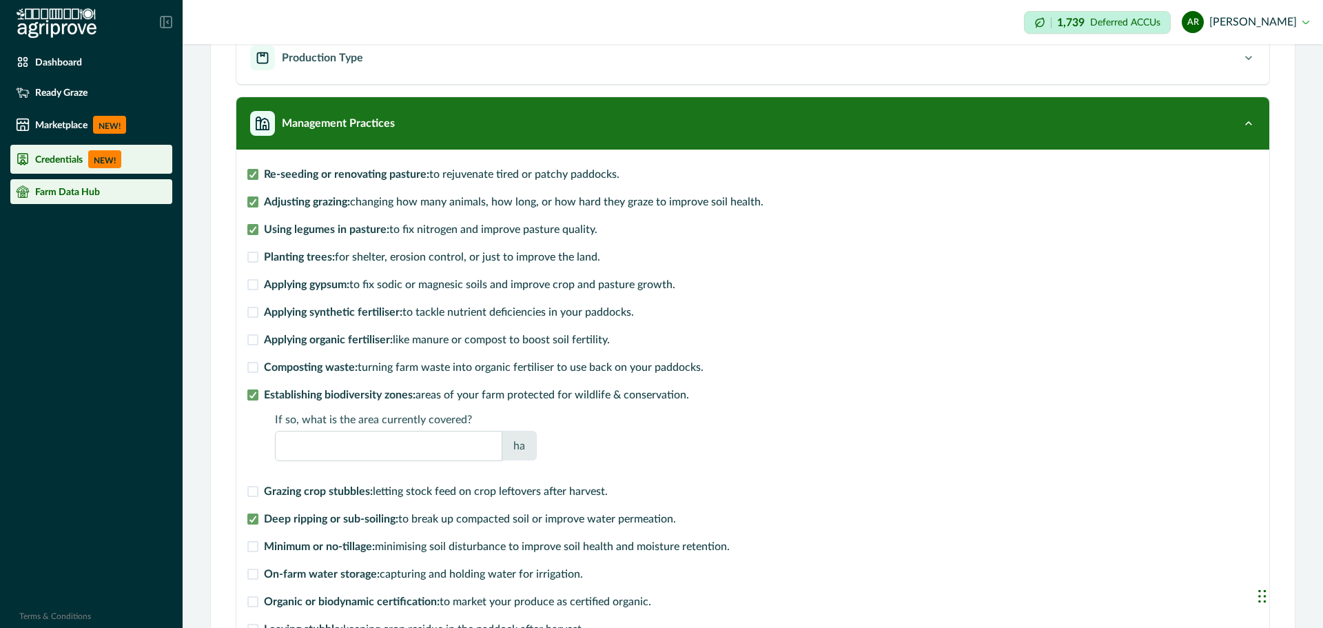
click at [41, 158] on p "Credentials" at bounding box center [59, 159] width 48 height 11
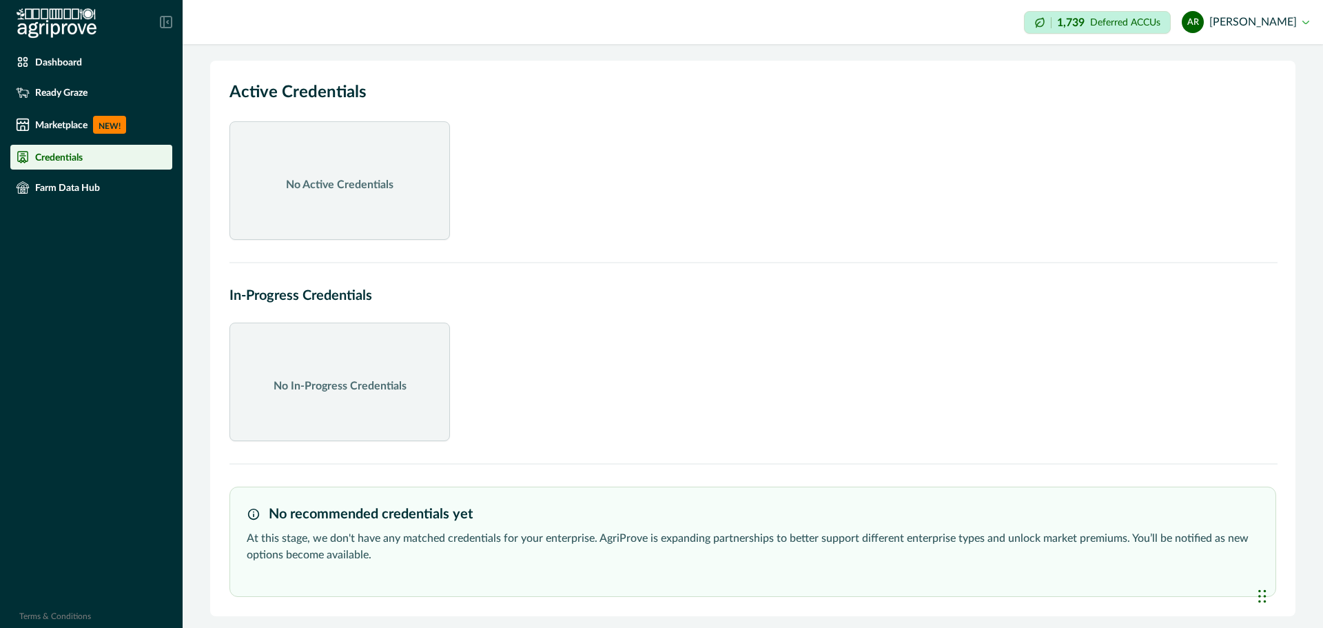
click at [382, 192] on p "No Active Credentials" at bounding box center [339, 184] width 107 height 17
click at [382, 367] on div "No In-Progress Credentials" at bounding box center [339, 381] width 220 height 119
click at [49, 93] on p "Ready Graze" at bounding box center [61, 92] width 52 height 11
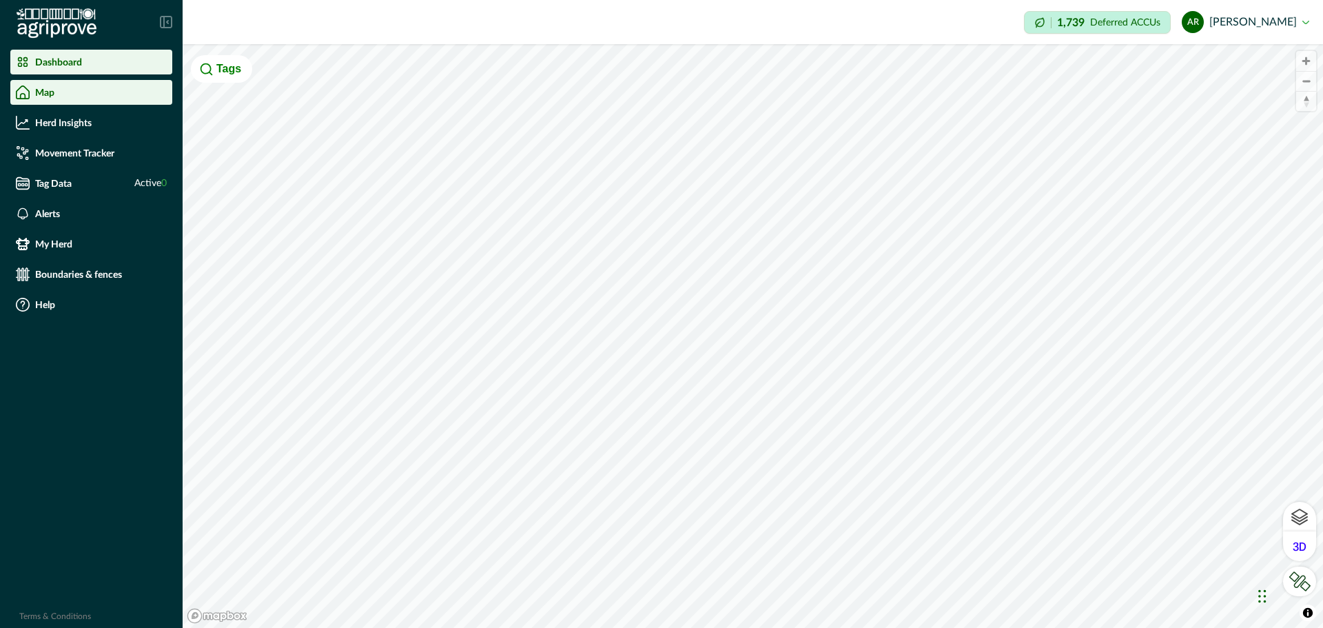
click at [61, 63] on p "Dashboard" at bounding box center [58, 62] width 47 height 11
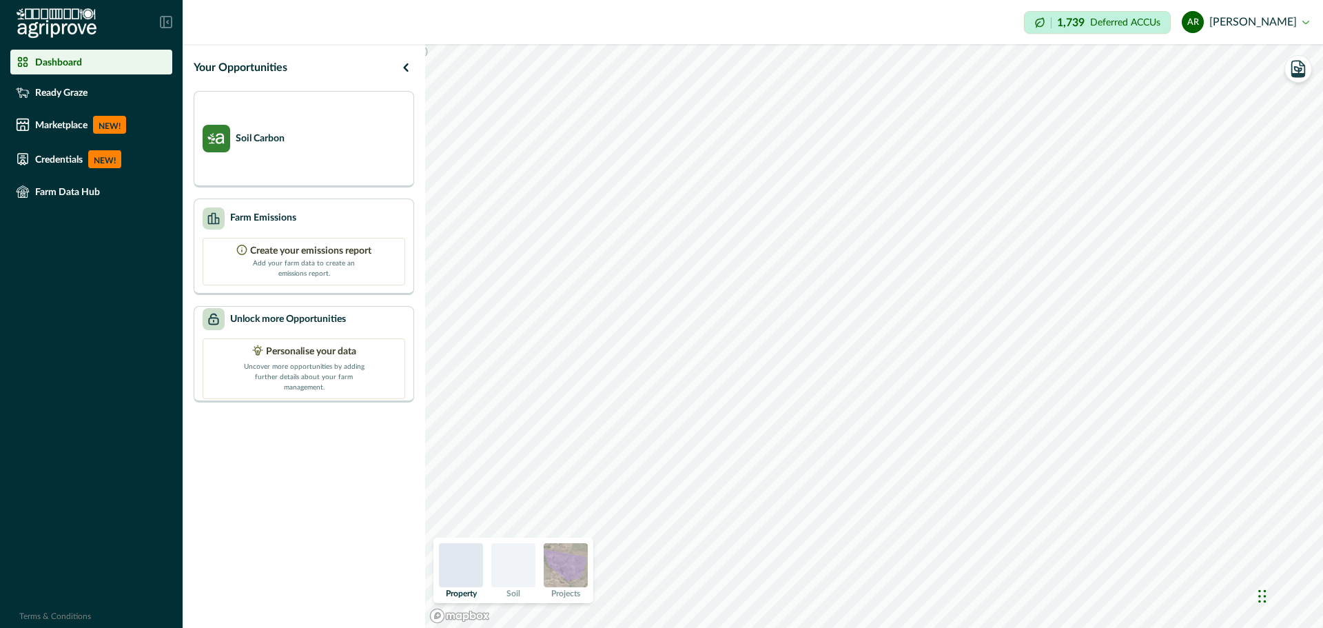
click at [520, 568] on div at bounding box center [513, 565] width 44 height 44
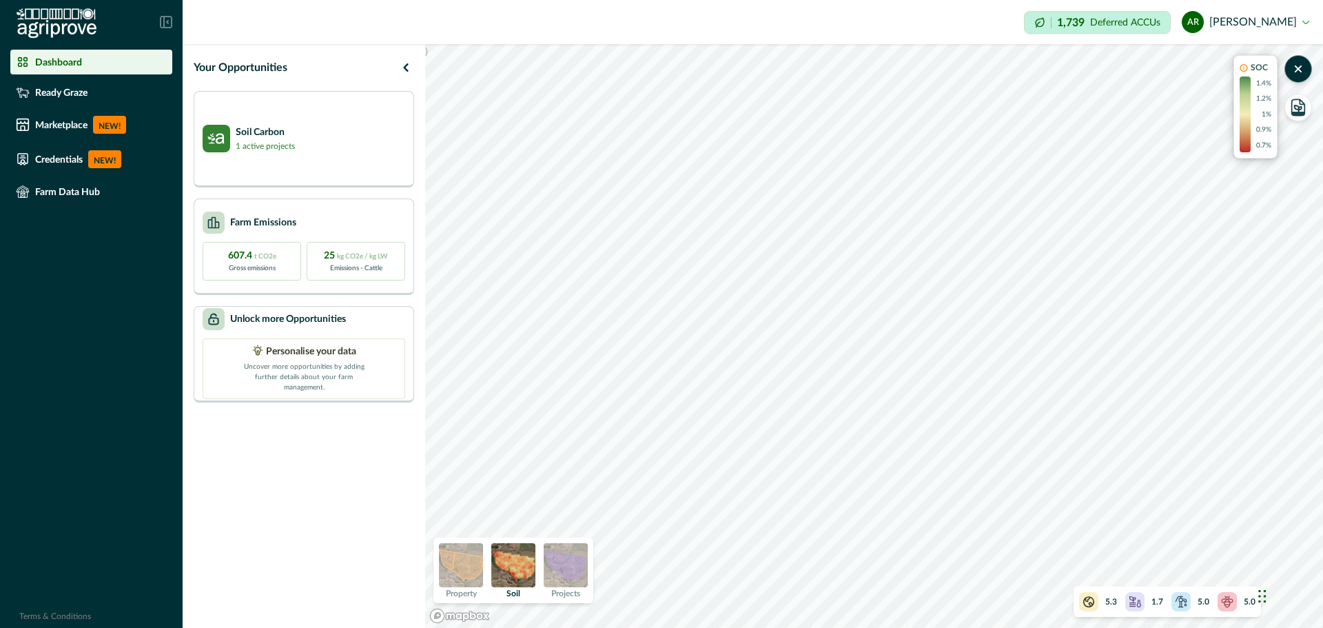
click at [1231, 602] on icon at bounding box center [1227, 600] width 11 height 8
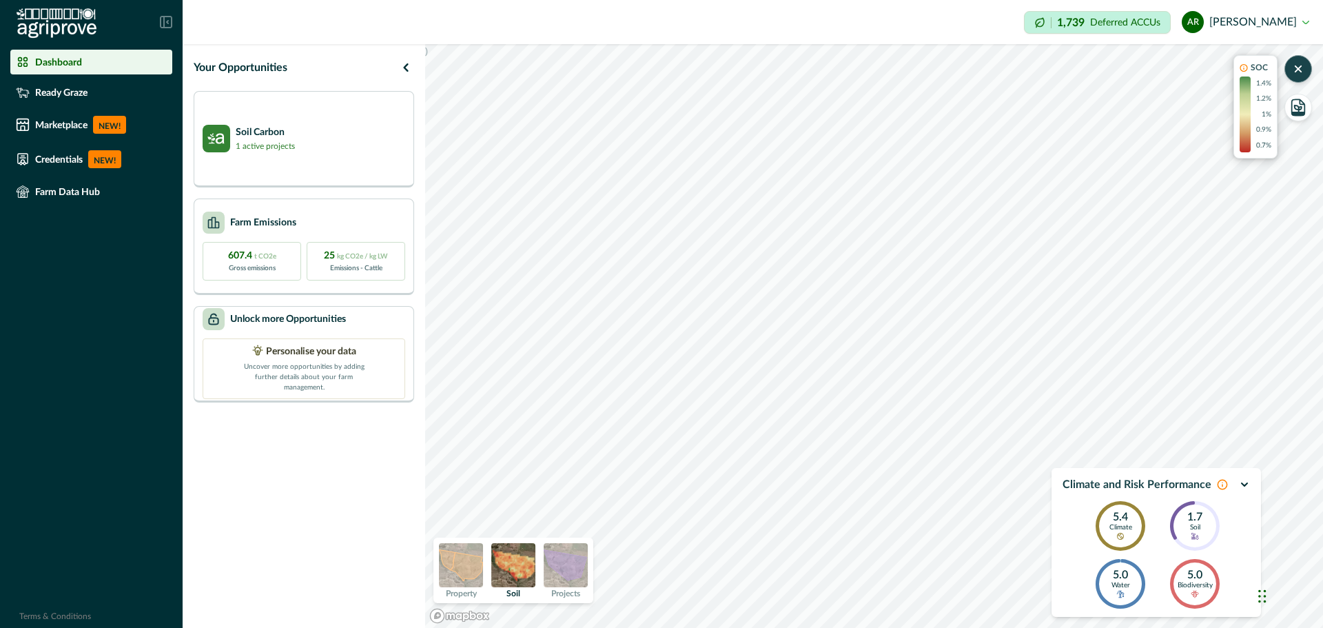
click at [1296, 66] on icon "button" at bounding box center [1298, 69] width 6 height 6
